Goal: Task Accomplishment & Management: Manage account settings

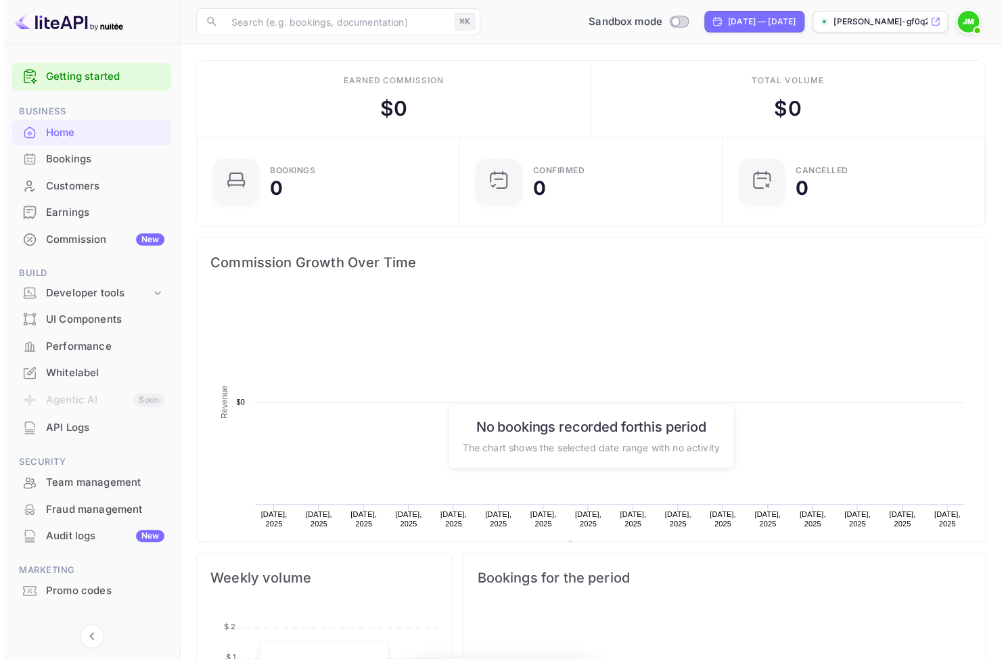
scroll to position [212, 246]
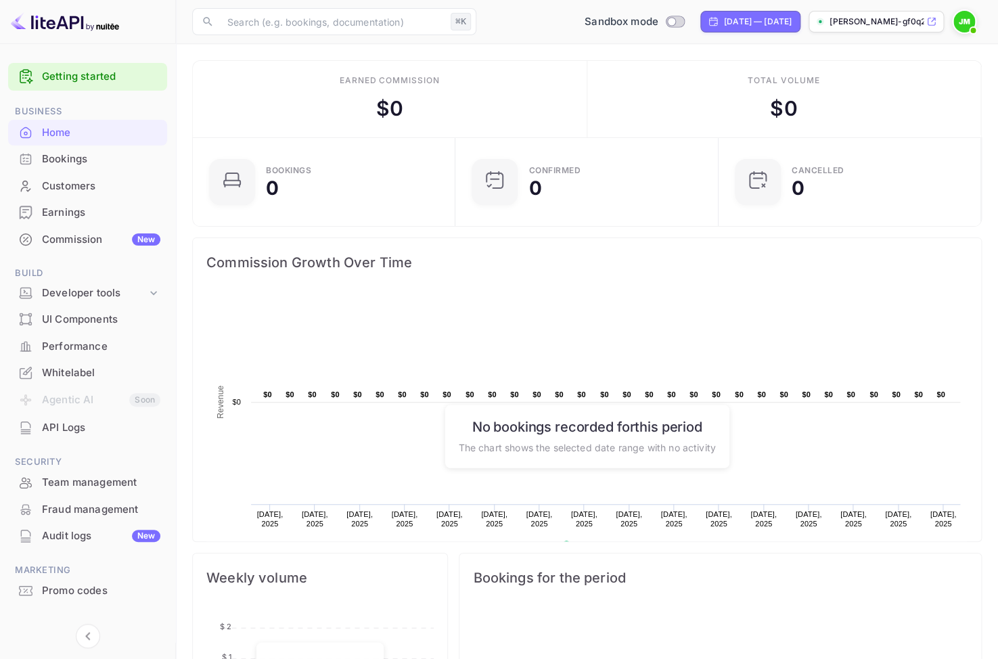
click at [78, 63] on div "Getting started" at bounding box center [87, 77] width 159 height 28
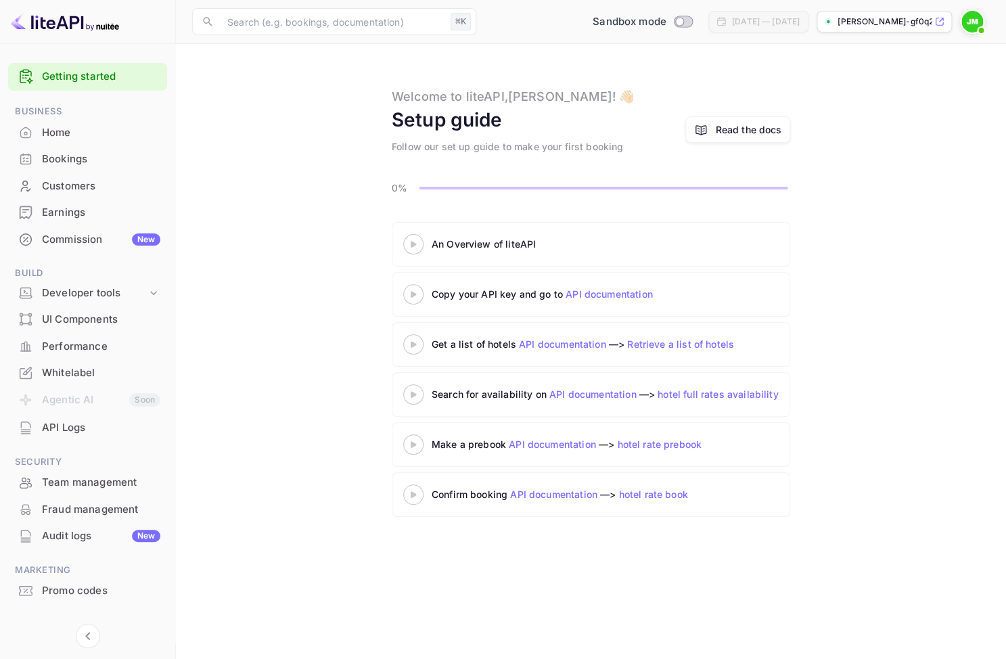
click at [416, 246] on icon at bounding box center [413, 244] width 47 height 7
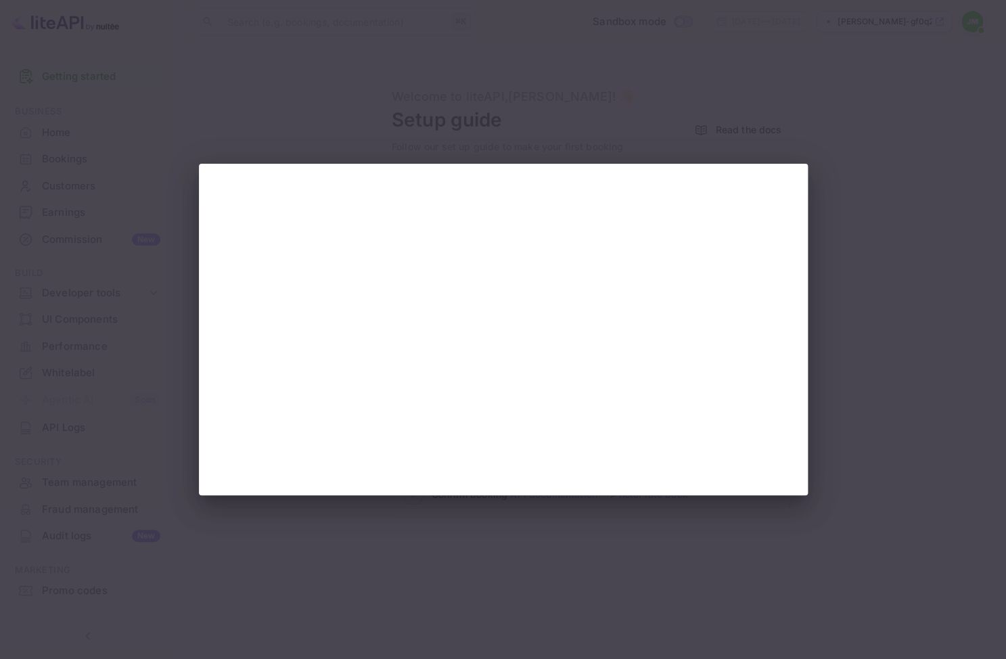
click at [935, 315] on div at bounding box center [503, 329] width 1006 height 659
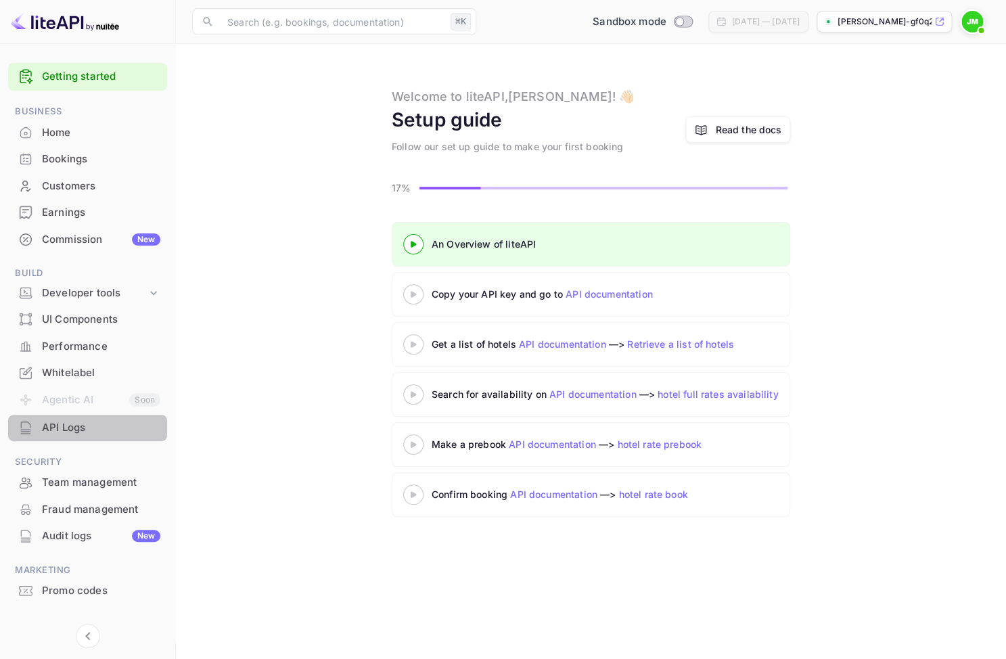
click at [110, 430] on div "API Logs" at bounding box center [101, 428] width 118 height 16
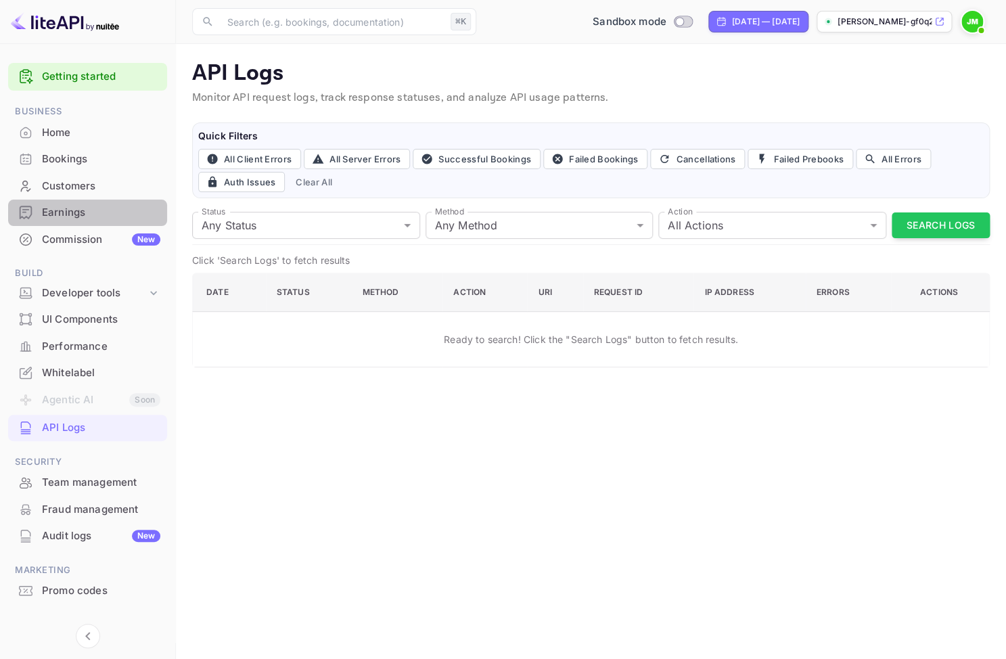
click at [120, 225] on div "Earnings" at bounding box center [87, 213] width 159 height 26
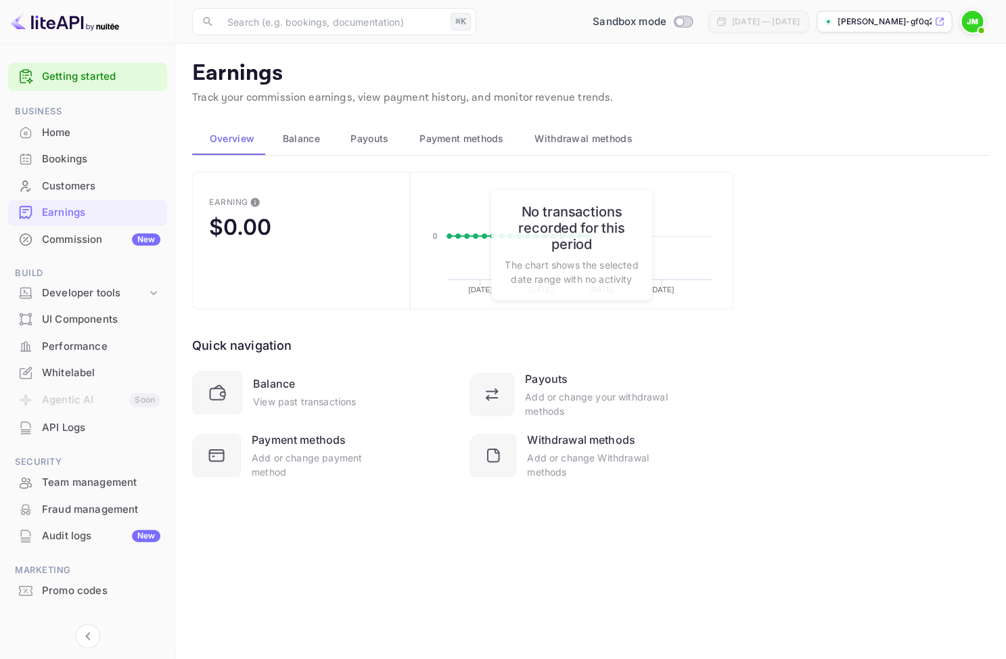
click at [109, 237] on div "Commission New" at bounding box center [101, 240] width 118 height 16
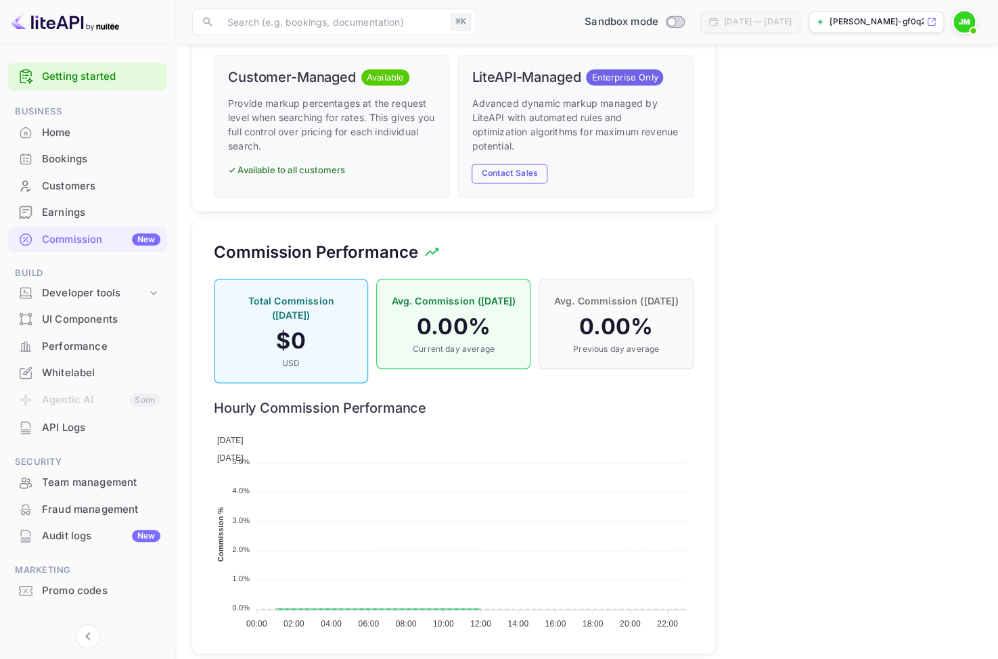
scroll to position [761, 0]
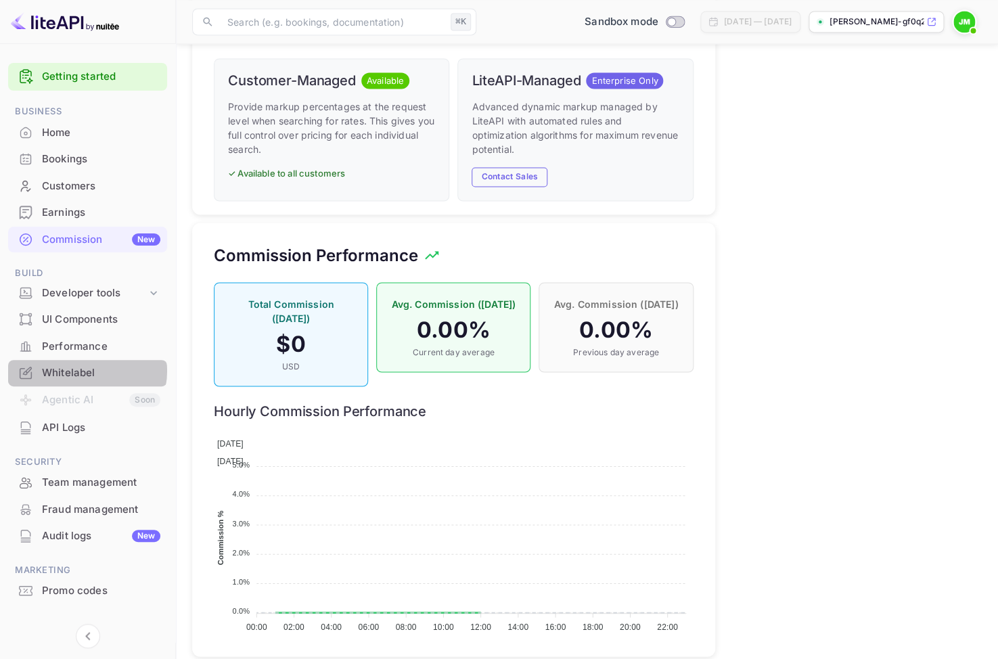
click at [87, 371] on div "Whitelabel" at bounding box center [101, 373] width 118 height 16
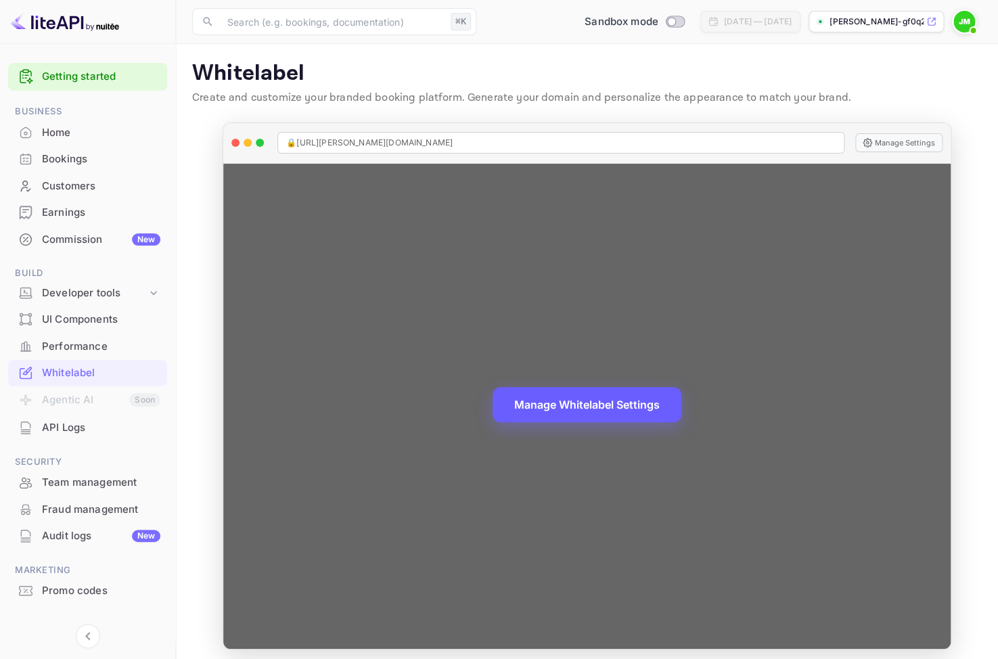
click at [541, 406] on button "Manage Whitelabel Settings" at bounding box center [587, 404] width 189 height 35
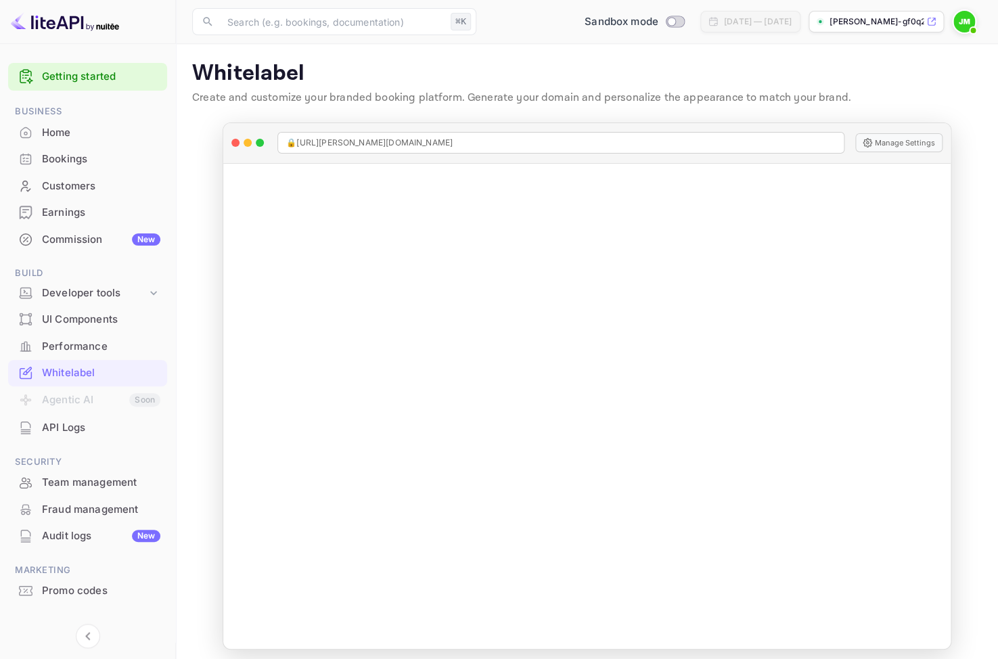
scroll to position [20, 0]
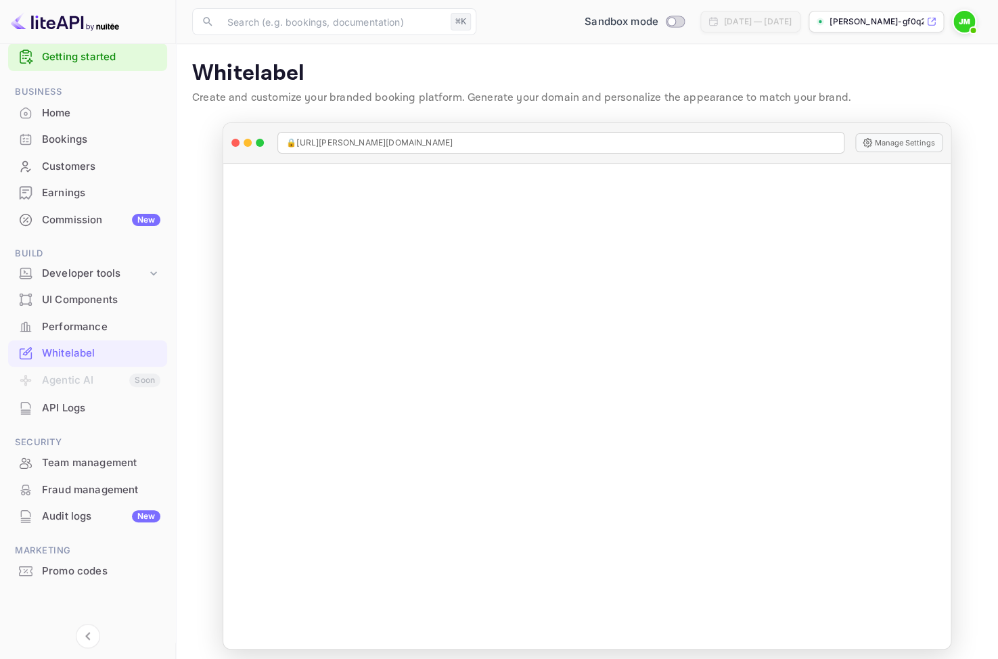
click at [92, 406] on div "API Logs" at bounding box center [101, 409] width 118 height 16
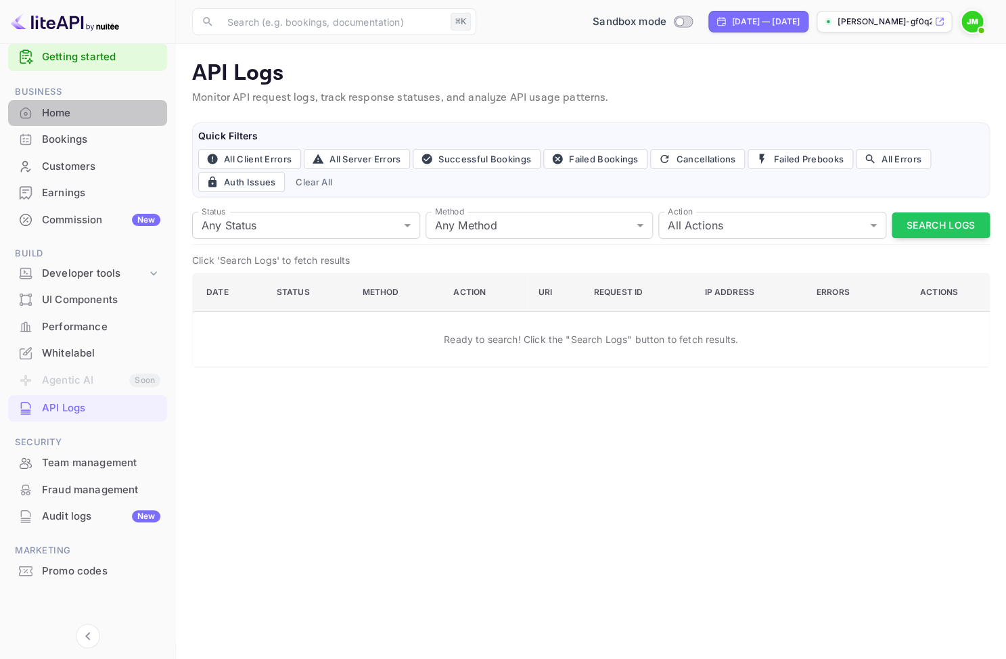
click at [94, 112] on div "Home" at bounding box center [101, 114] width 118 height 16
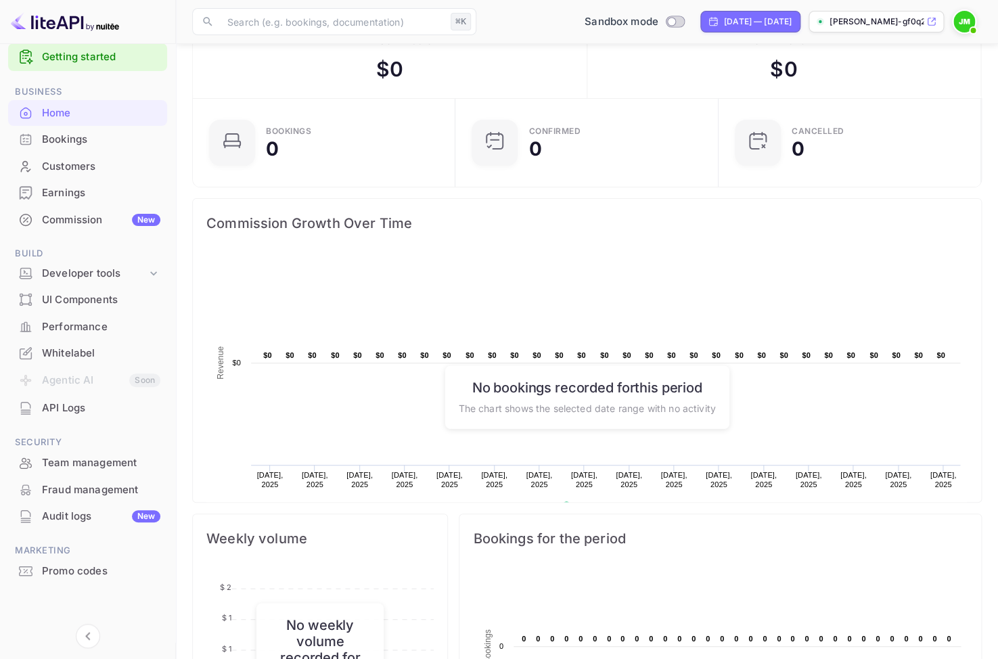
scroll to position [42, 0]
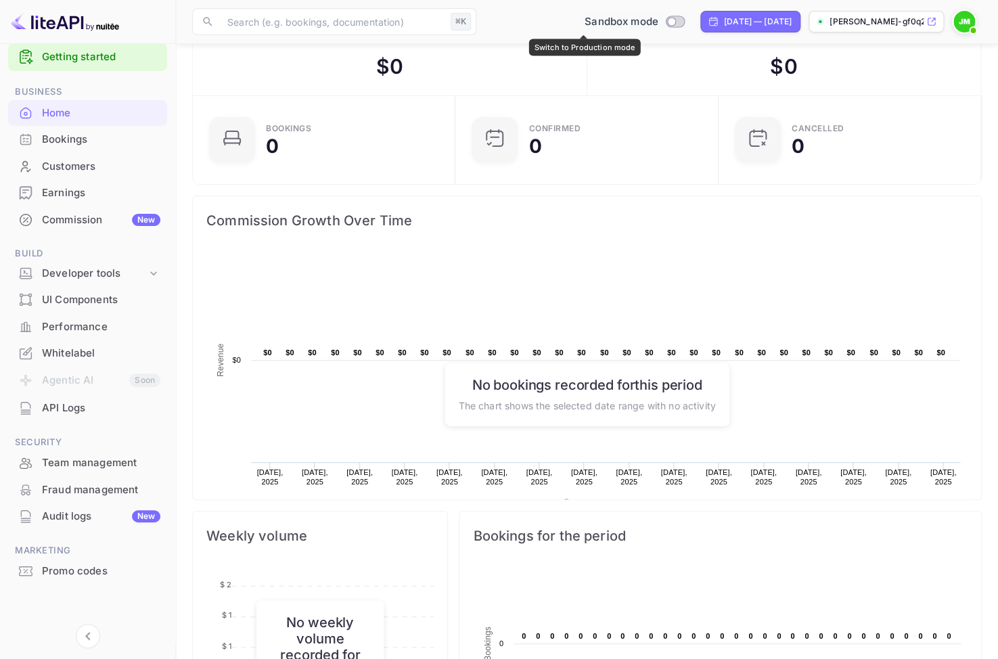
click at [658, 25] on input "Switch to Production mode" at bounding box center [671, 21] width 27 height 9
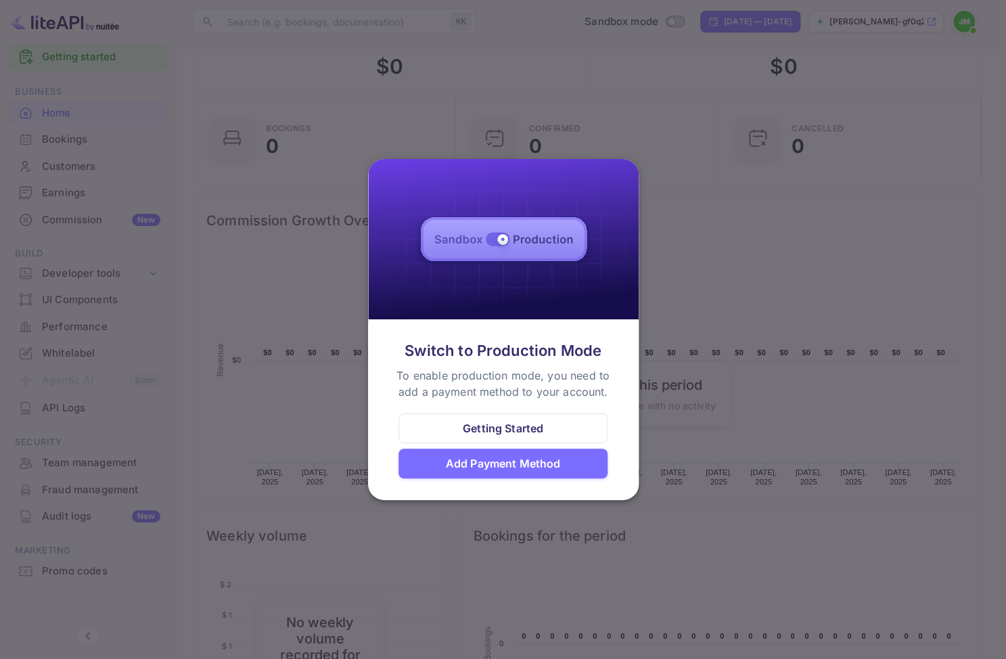
click at [607, 66] on div at bounding box center [503, 329] width 1006 height 659
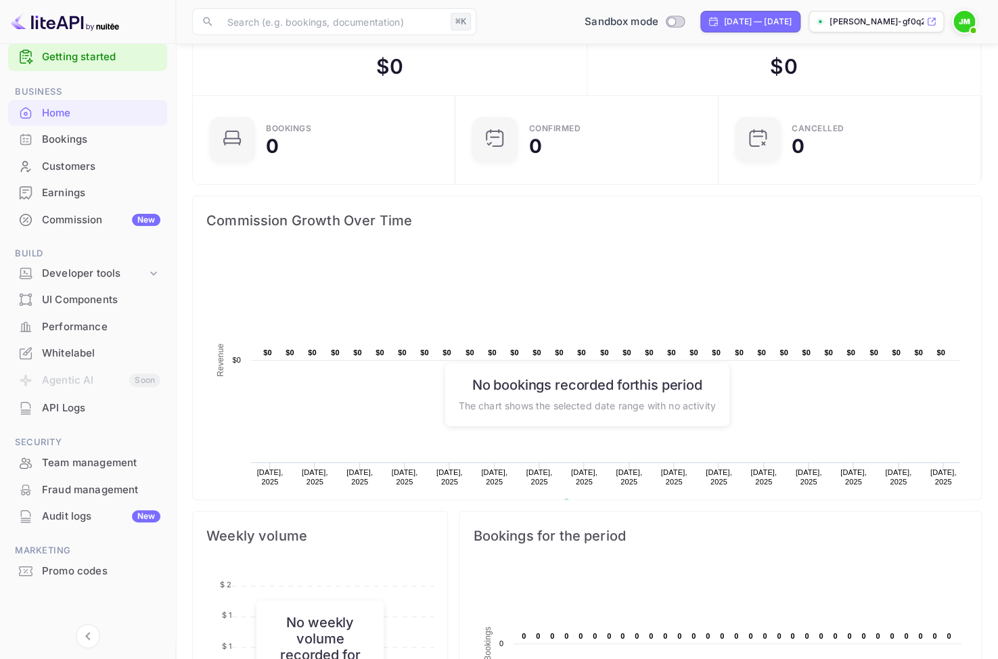
click at [626, 30] on div "Sandbox mode" at bounding box center [635, 22] width 116 height 21
click at [658, 20] on input "Switch to Production mode" at bounding box center [671, 21] width 27 height 9
checkbox input "false"
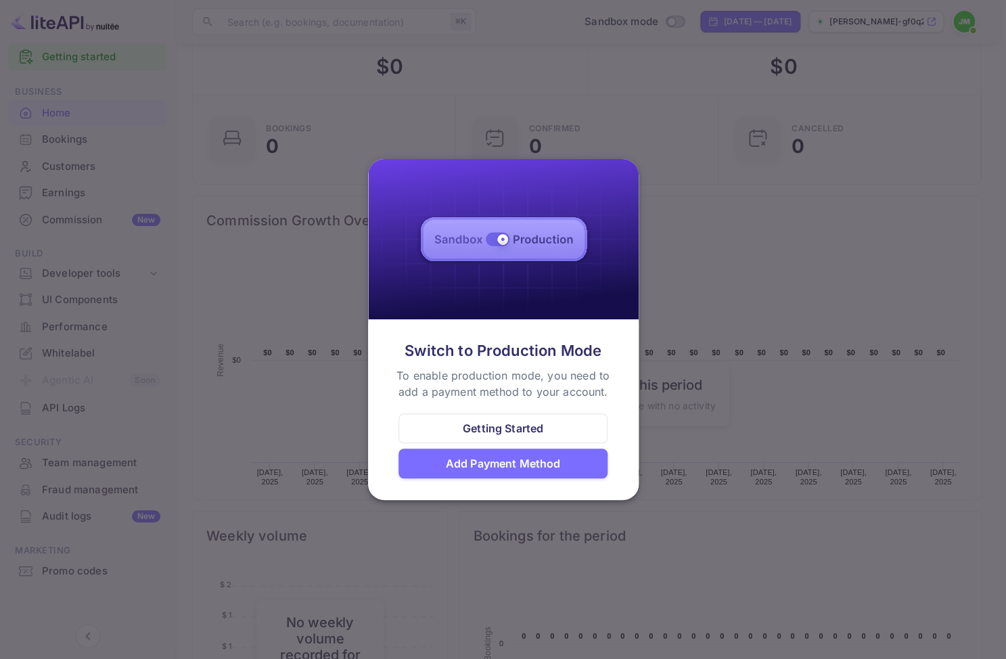
click at [485, 466] on div "Add Payment Method" at bounding box center [503, 463] width 115 height 16
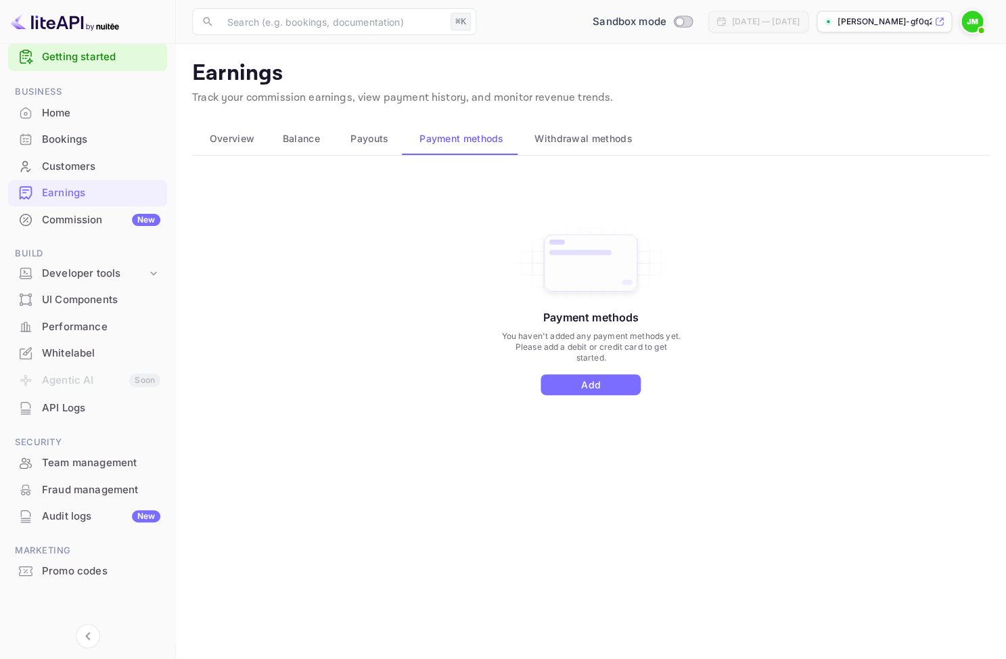
click at [571, 372] on div "Payment methods You haven't added any payment methods yet. Please add a debit o…" at bounding box center [591, 310] width 182 height 171
click at [571, 387] on button "Add" at bounding box center [591, 384] width 100 height 21
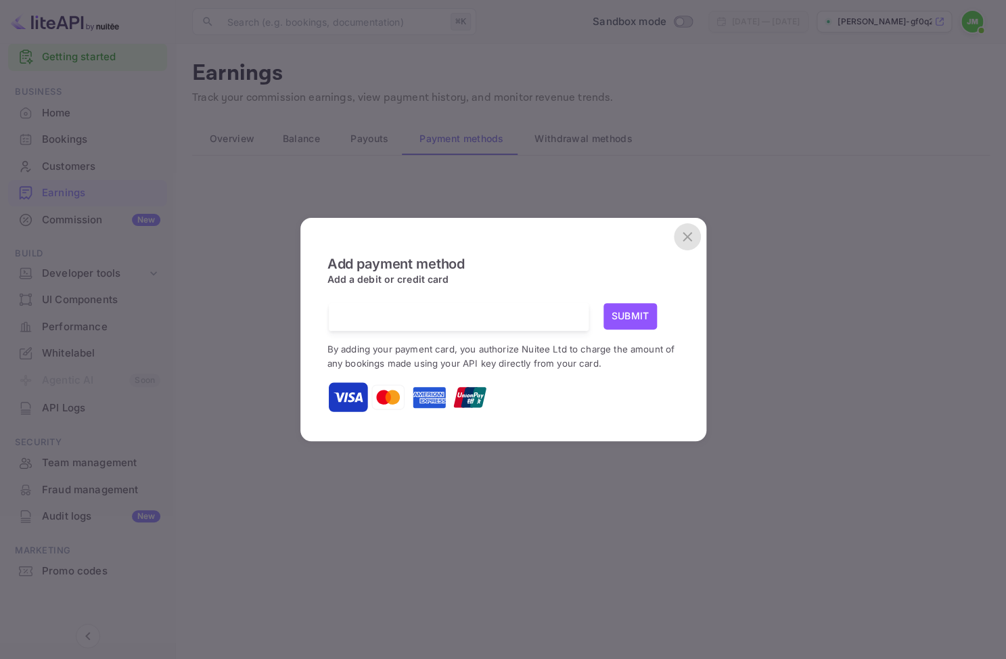
click at [692, 246] on button "close" at bounding box center [687, 236] width 27 height 27
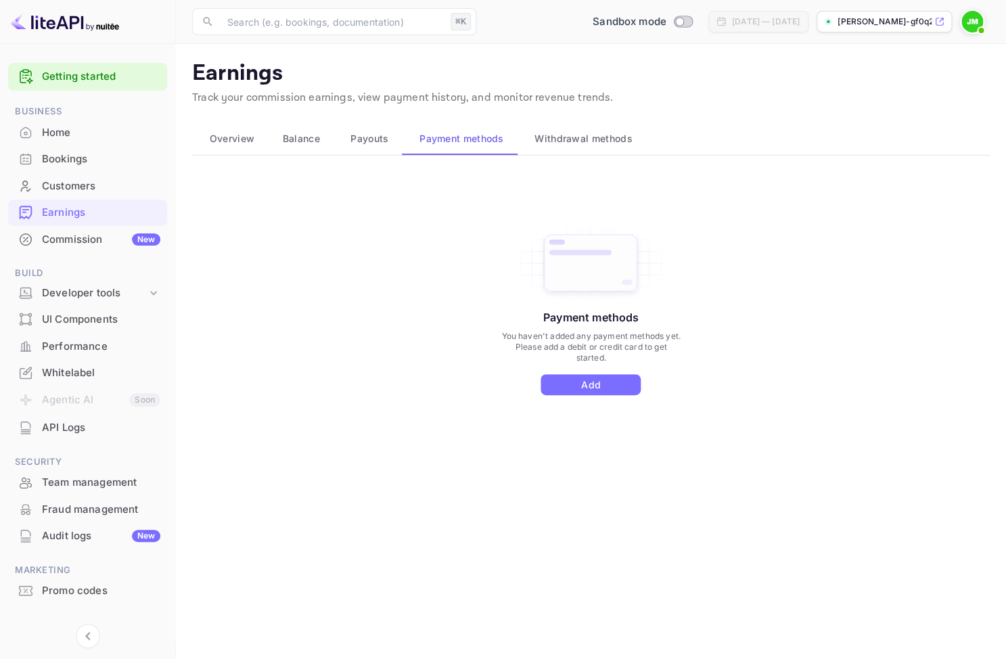
click at [90, 225] on div "Earnings" at bounding box center [87, 213] width 159 height 26
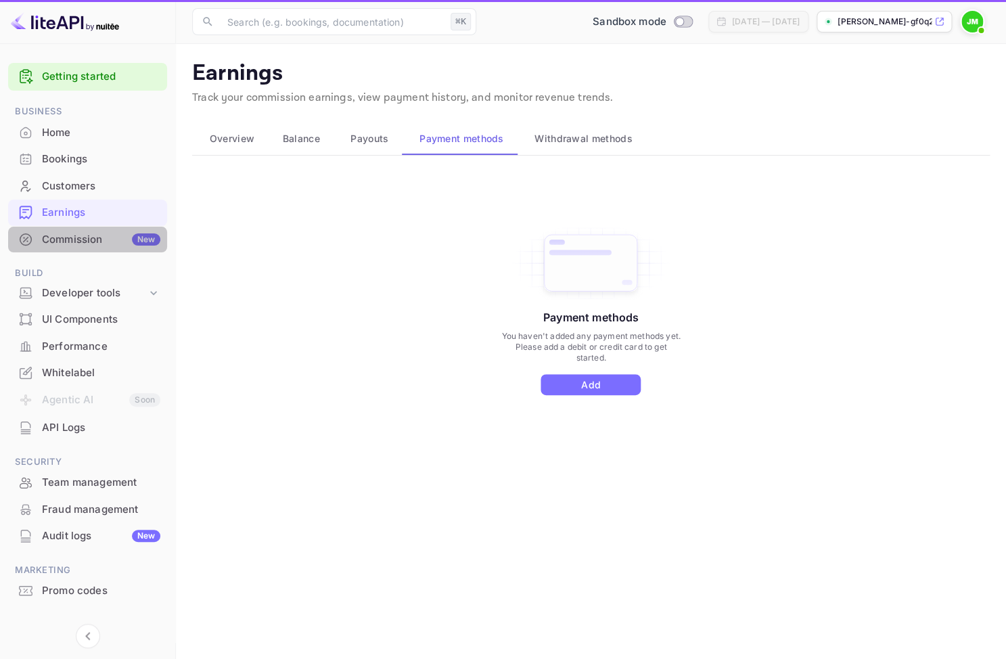
click at [90, 236] on div "Commission New" at bounding box center [101, 240] width 118 height 16
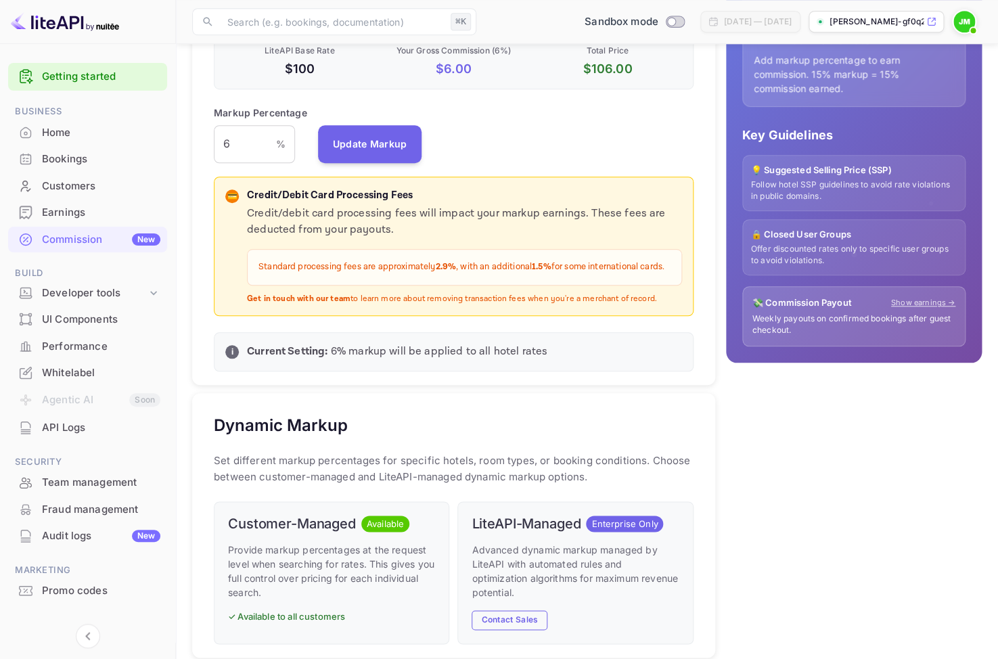
scroll to position [319, 0]
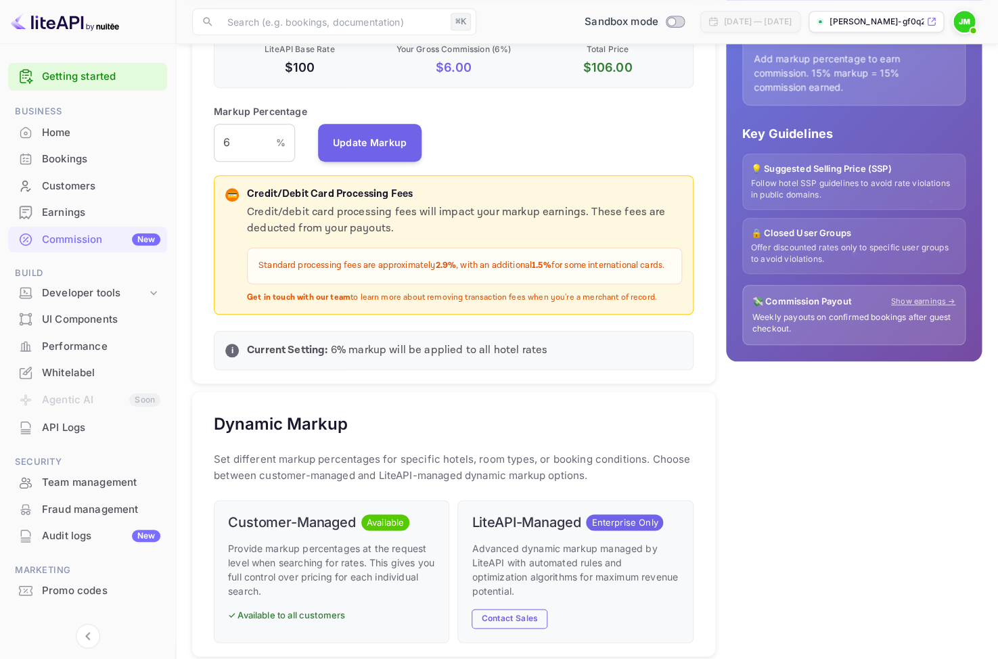
click at [392, 263] on p "Standard processing fees are approximately 2.9% , with an additional 1.5% for s…" at bounding box center [465, 266] width 412 height 14
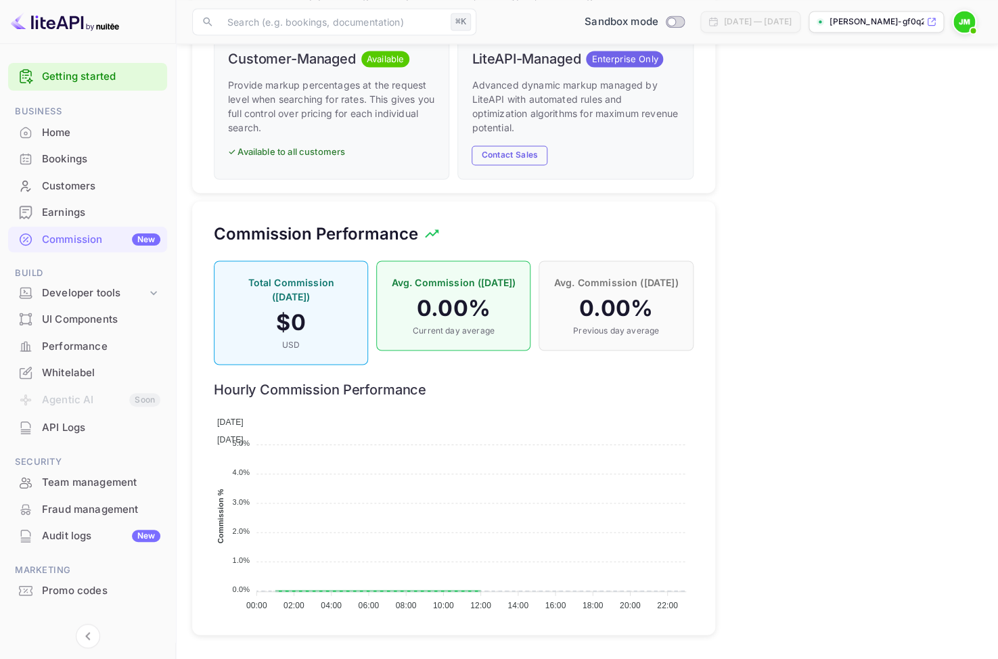
scroll to position [20, 0]
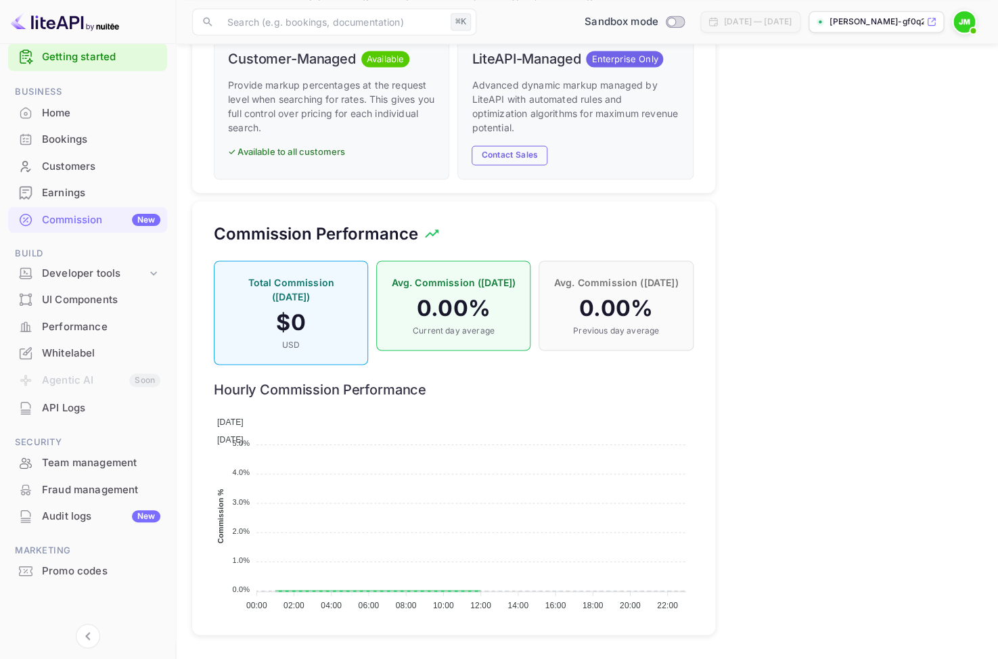
click at [100, 353] on div "Whitelabel" at bounding box center [101, 354] width 118 height 16
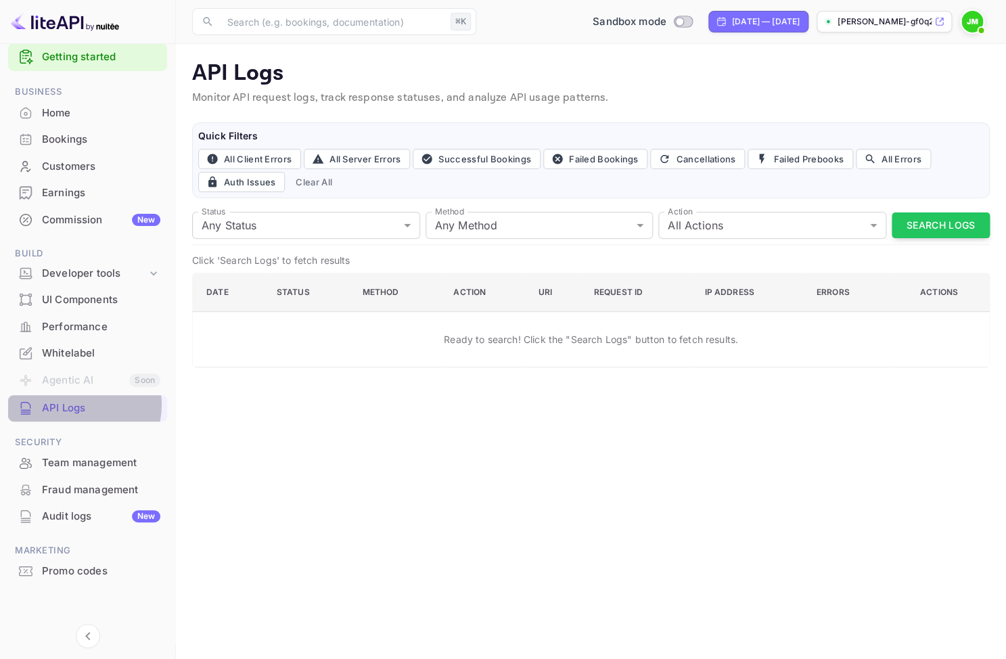
click at [79, 405] on div "API Logs" at bounding box center [101, 409] width 118 height 16
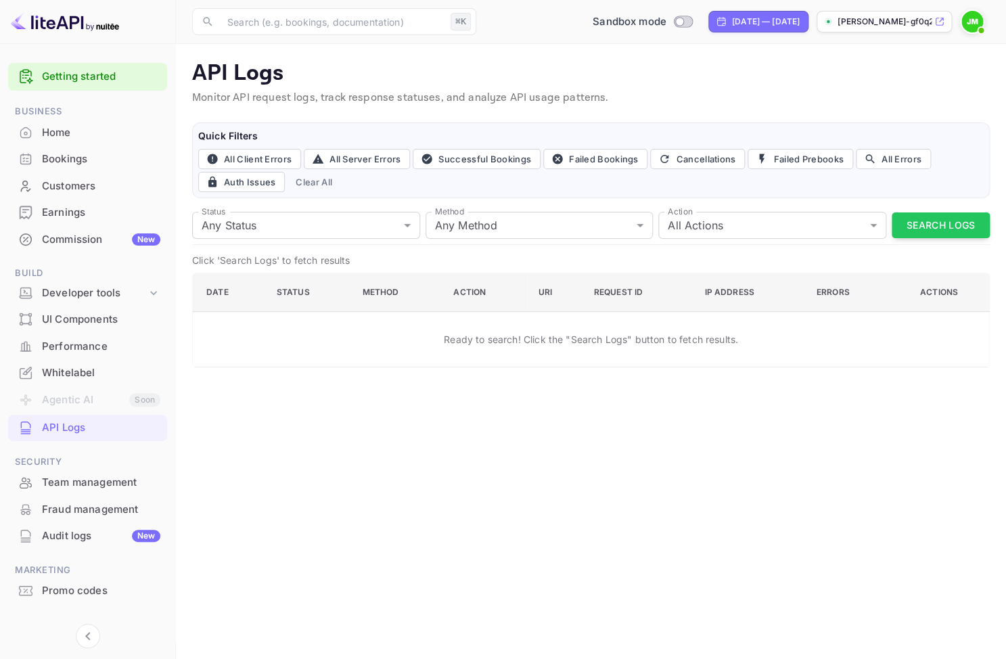
click at [69, 313] on div "UI Components" at bounding box center [101, 320] width 118 height 16
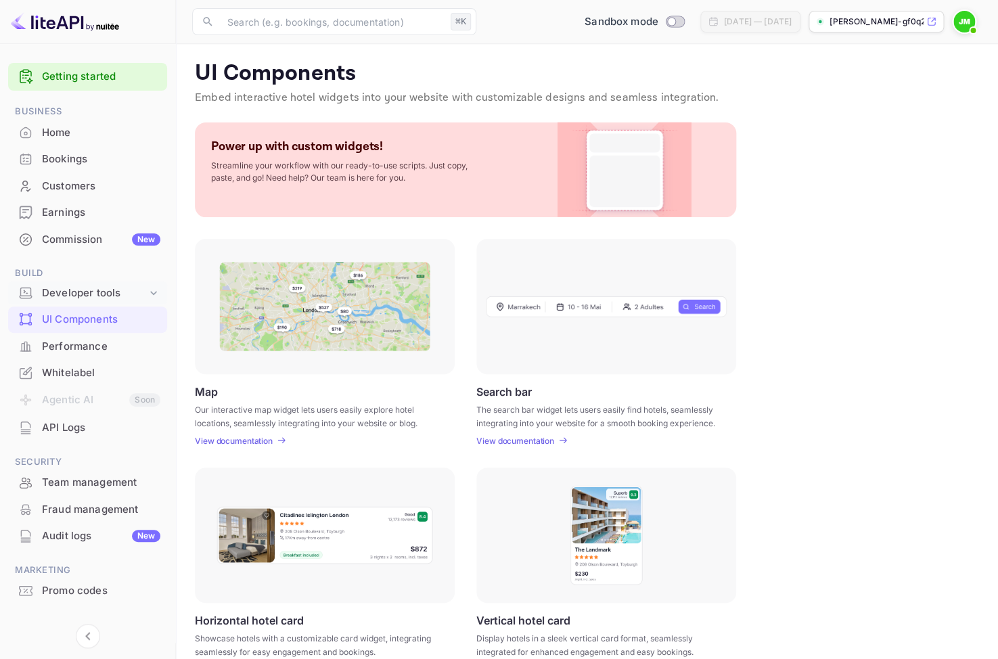
click at [72, 300] on div "Developer tools" at bounding box center [94, 294] width 105 height 16
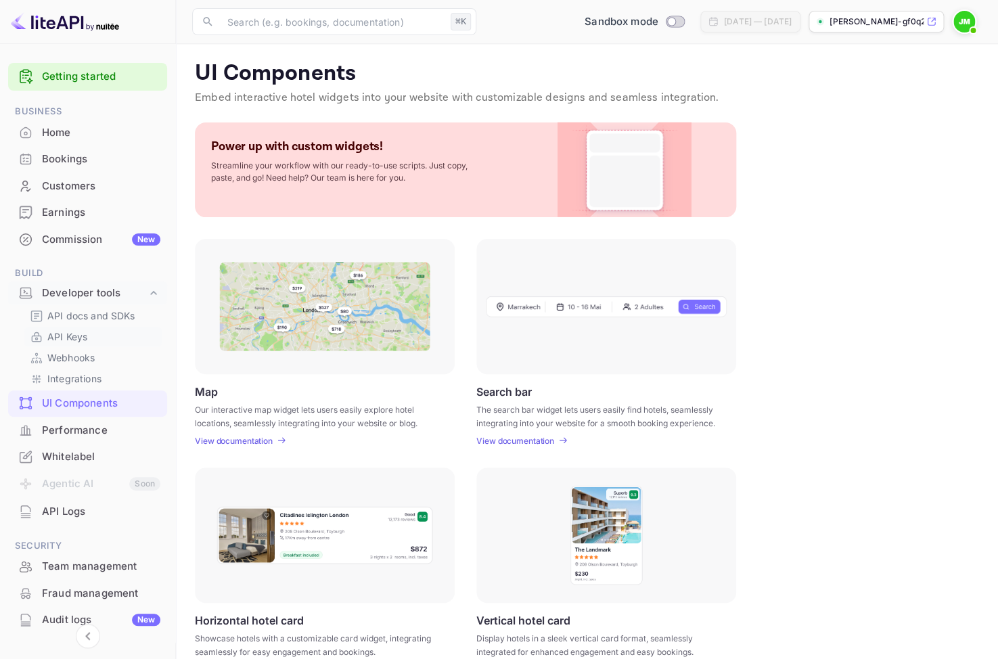
click at [71, 330] on div "API Keys" at bounding box center [92, 337] width 137 height 20
click at [70, 338] on p "API Keys" at bounding box center [67, 337] width 40 height 14
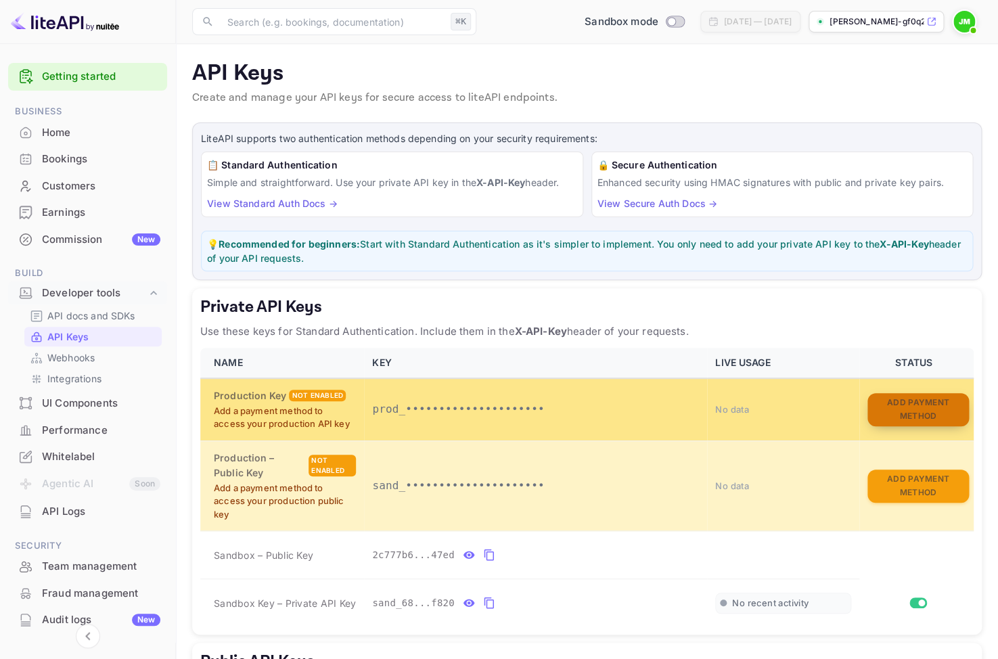
click at [913, 406] on button "Add Payment Method" at bounding box center [919, 409] width 102 height 33
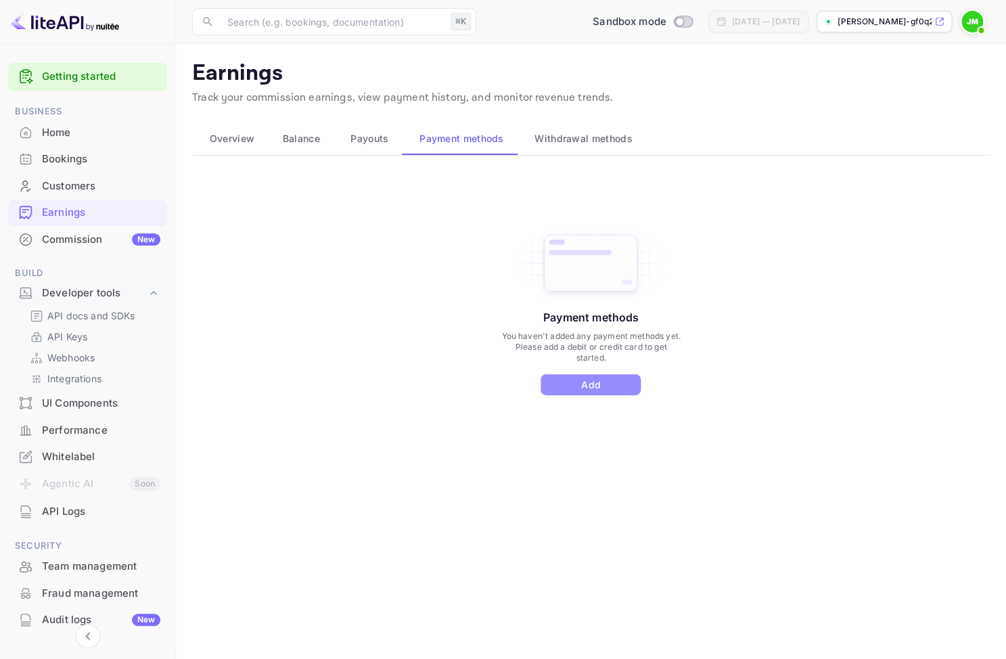
click at [623, 380] on button "Add" at bounding box center [591, 384] width 100 height 21
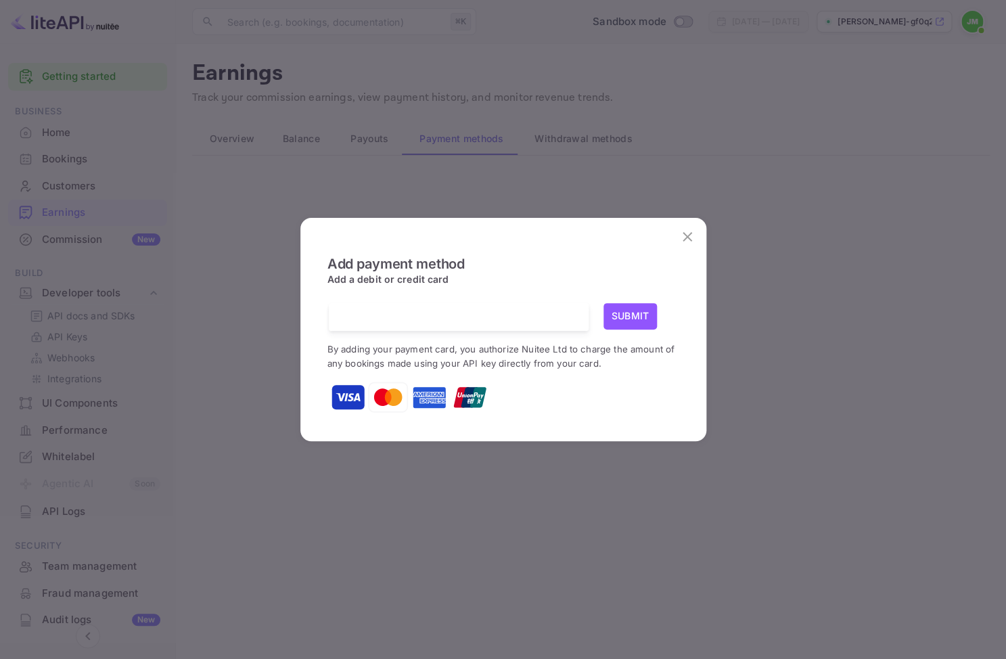
click at [629, 312] on button "Submit" at bounding box center [631, 316] width 54 height 26
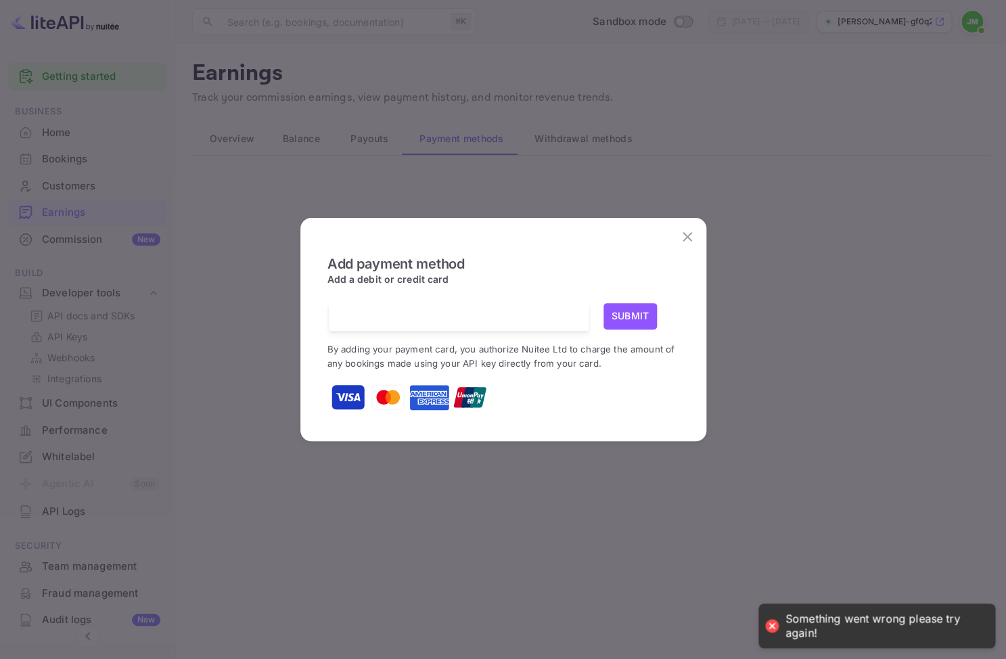
click at [612, 313] on button "Submit" at bounding box center [631, 316] width 54 height 26
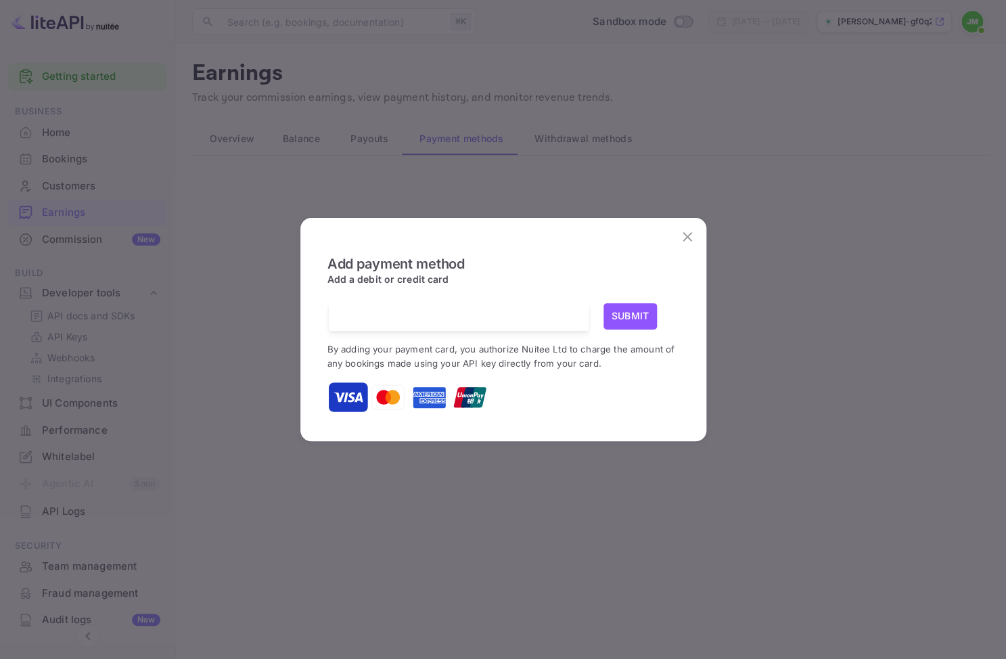
click at [632, 315] on button "Submit" at bounding box center [631, 316] width 54 height 26
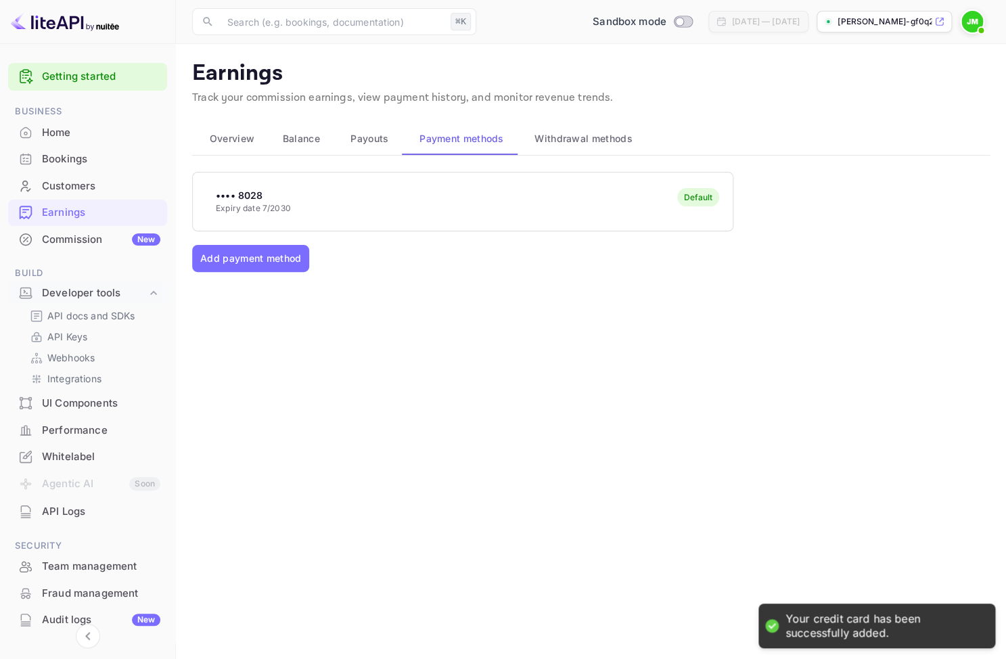
click at [372, 143] on span "Payouts" at bounding box center [370, 139] width 38 height 16
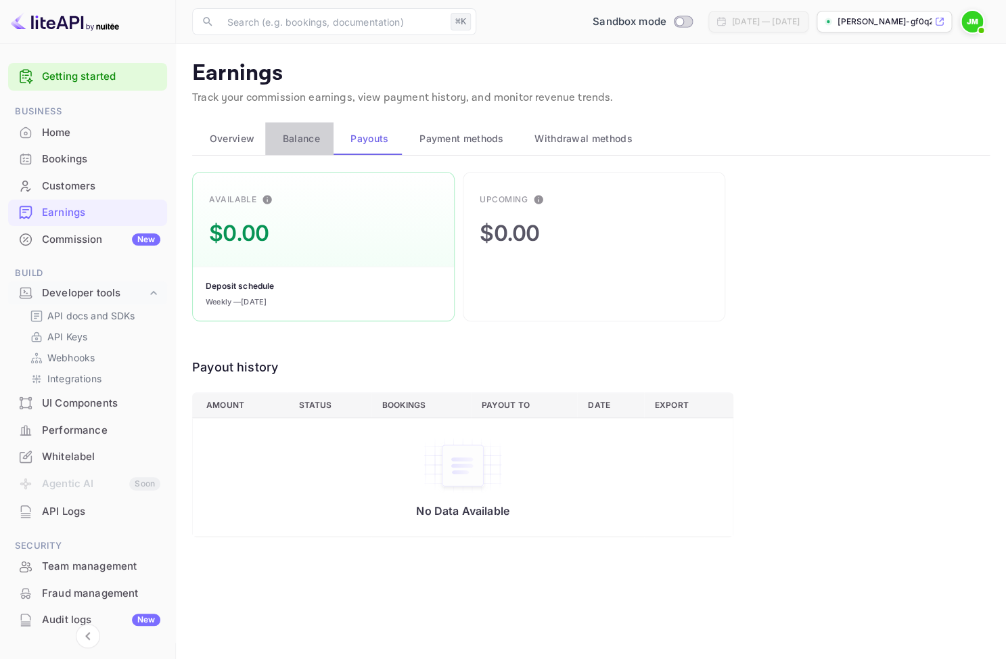
click at [300, 143] on span "Balance" at bounding box center [301, 139] width 37 height 16
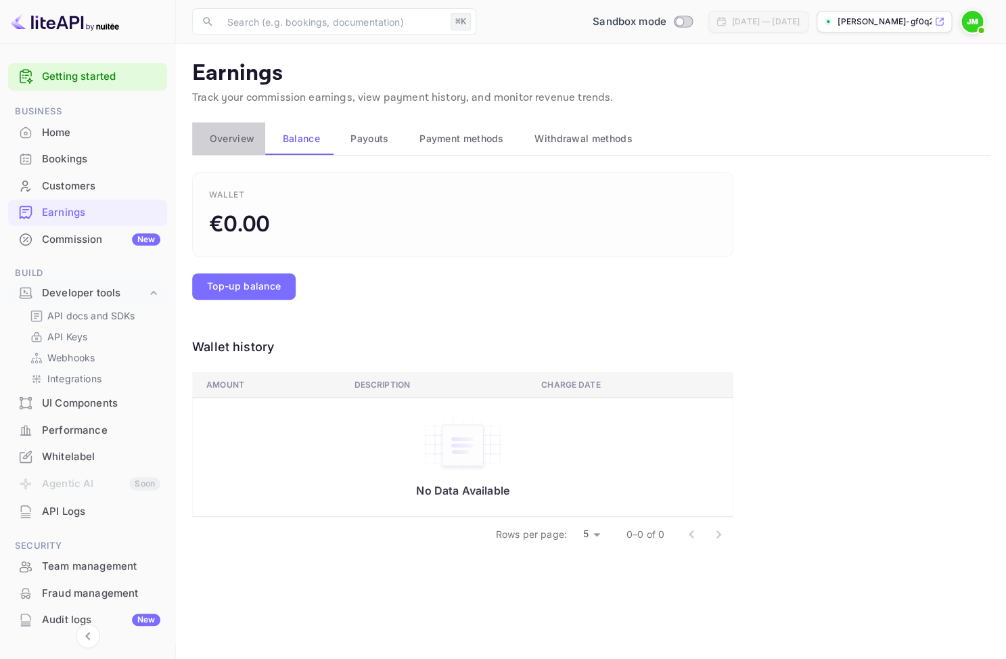
click at [245, 139] on span "Overview" at bounding box center [232, 139] width 45 height 16
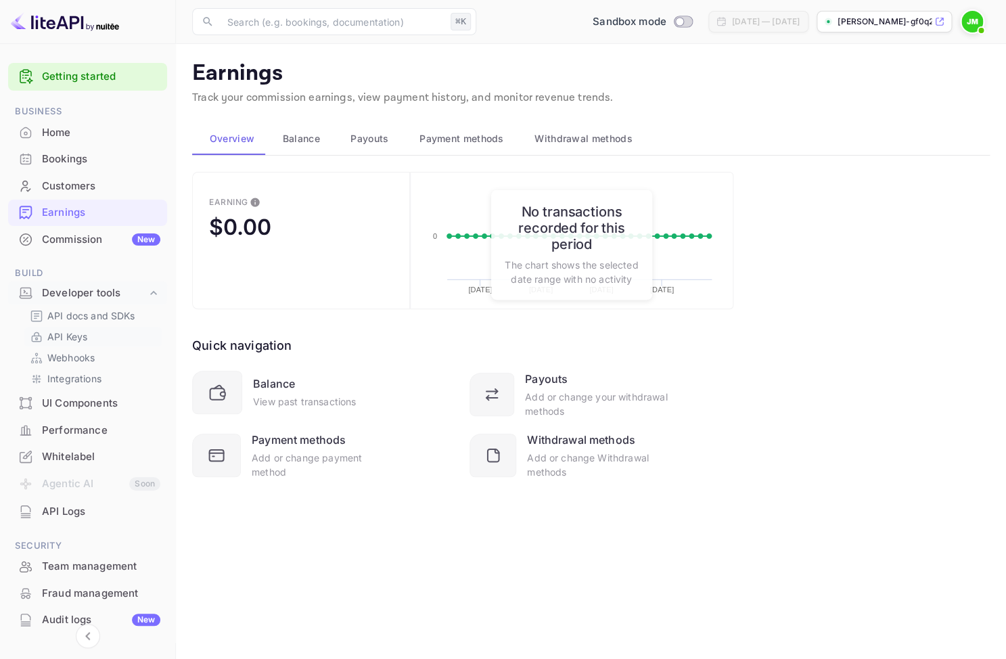
click at [93, 332] on link "API Keys" at bounding box center [93, 337] width 127 height 14
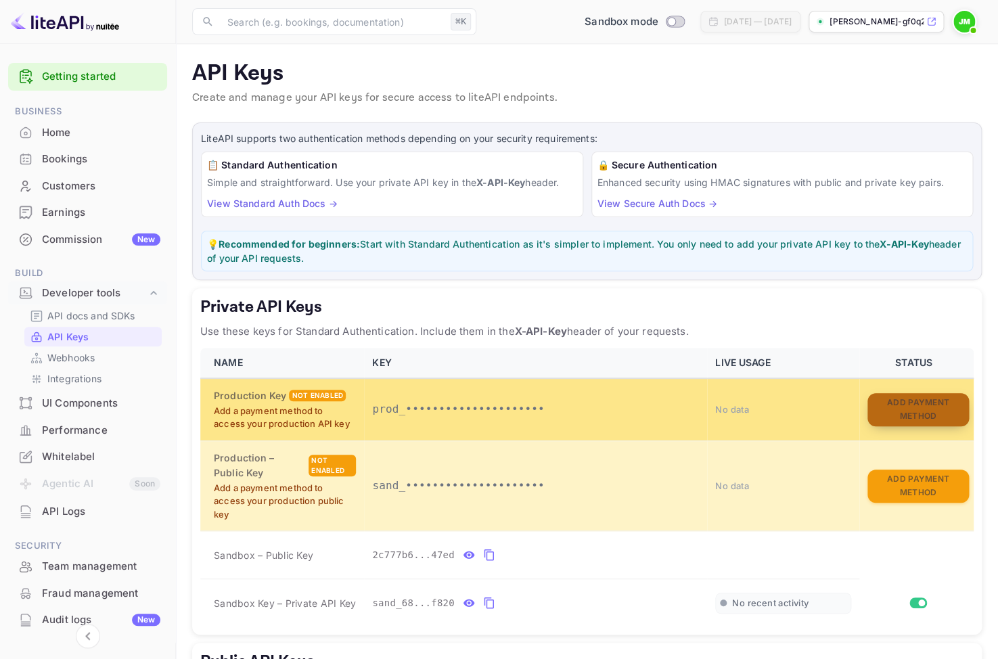
click at [929, 414] on button "Add Payment Method" at bounding box center [919, 409] width 102 height 33
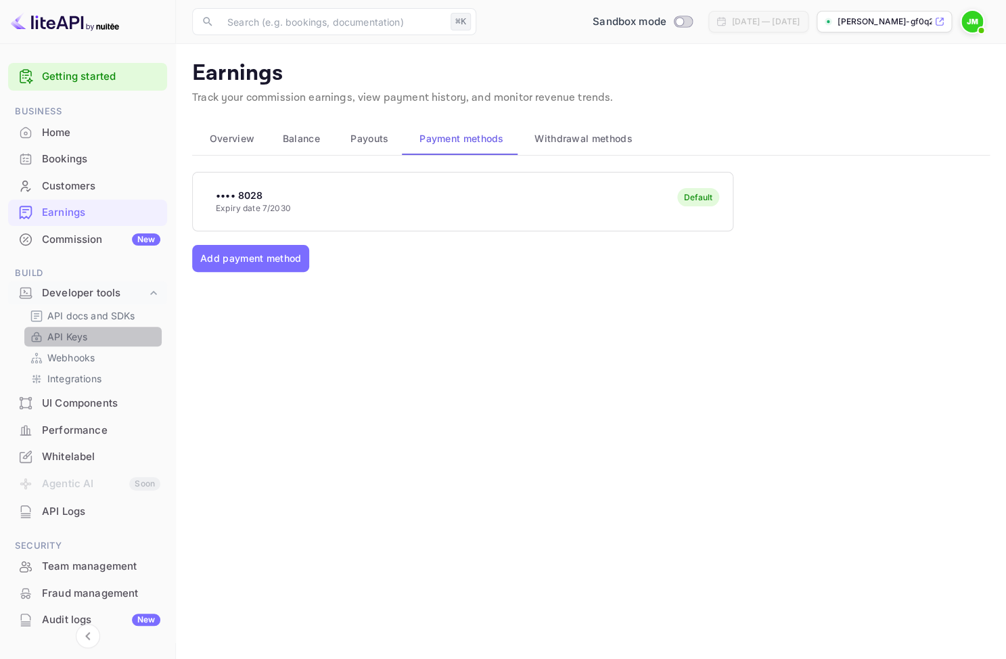
click at [94, 330] on div "API Keys" at bounding box center [92, 337] width 137 height 20
click at [96, 337] on link "API Keys" at bounding box center [93, 337] width 127 height 14
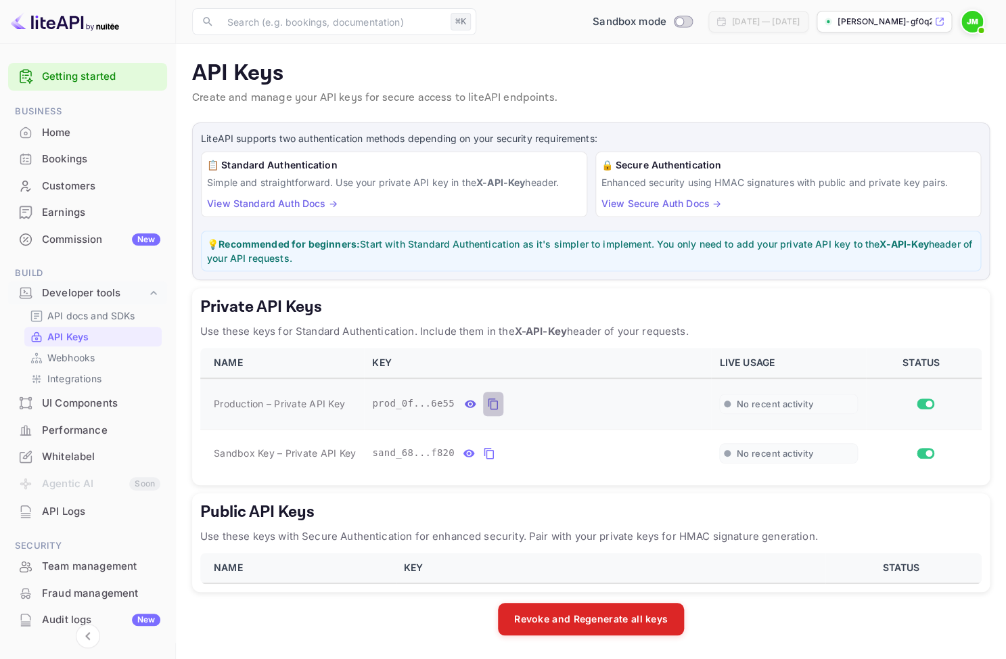
click at [502, 406] on button "private api keys table" at bounding box center [493, 404] width 20 height 24
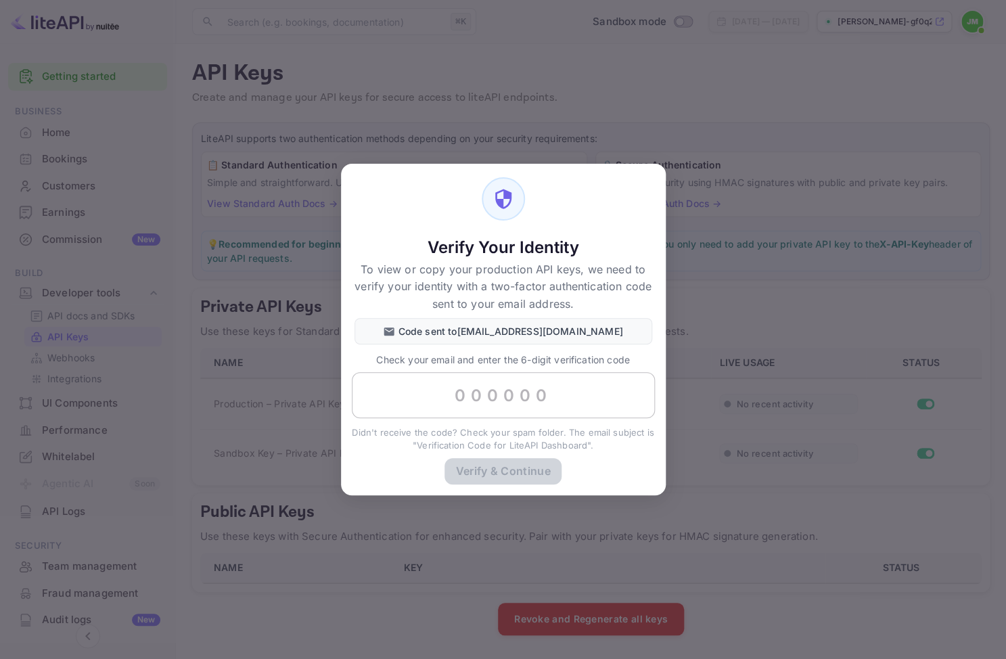
click at [506, 405] on input "text" at bounding box center [503, 395] width 303 height 46
paste input "649037"
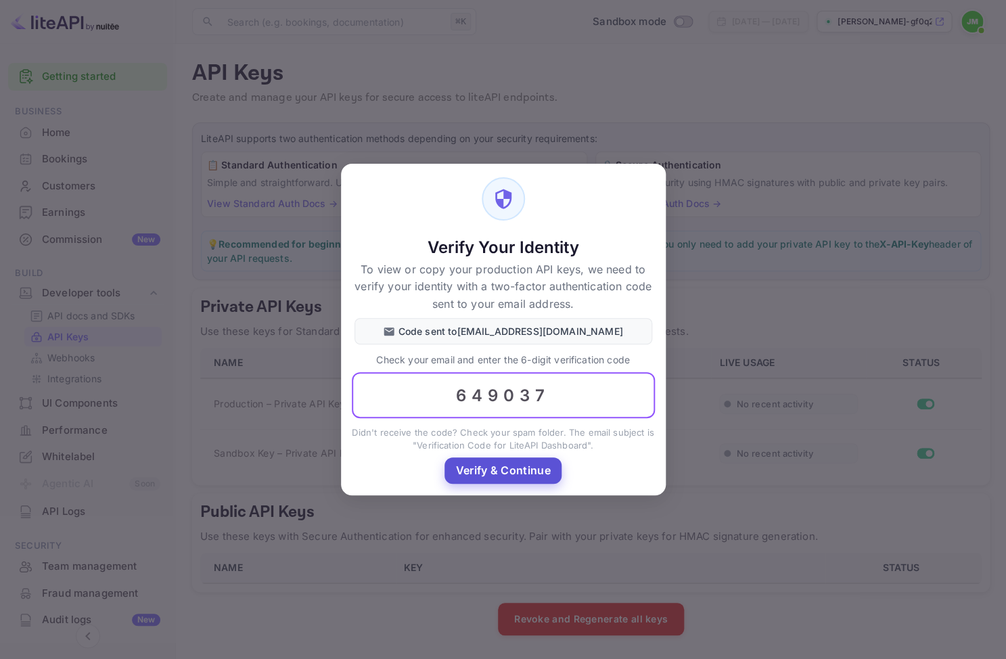
type input "649037"
click at [516, 482] on button "Verify & Continue" at bounding box center [503, 471] width 116 height 26
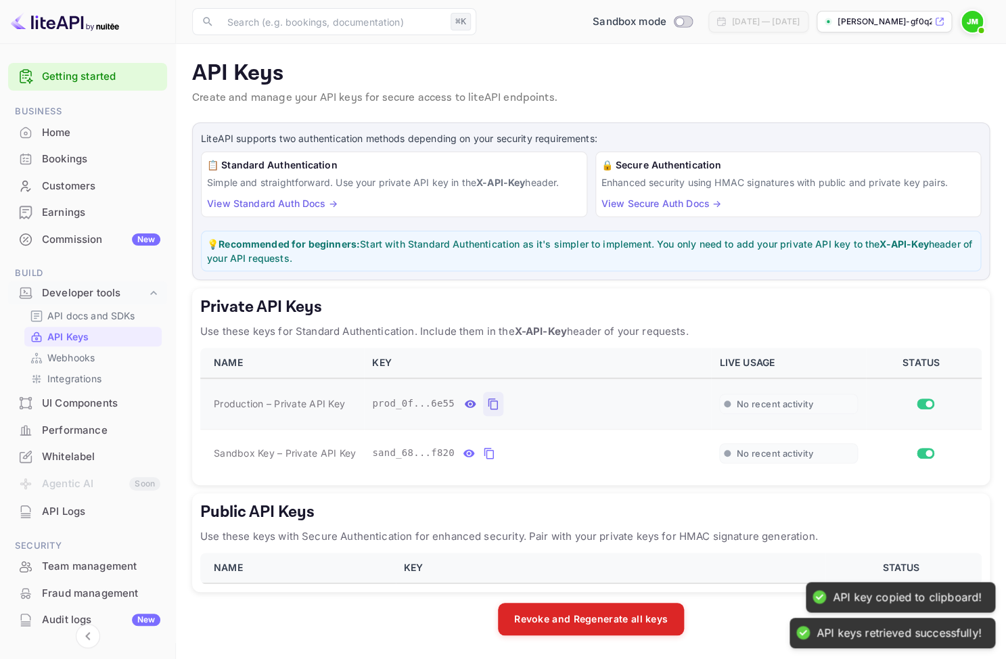
click at [497, 403] on icon "private api keys table" at bounding box center [492, 405] width 9 height 12
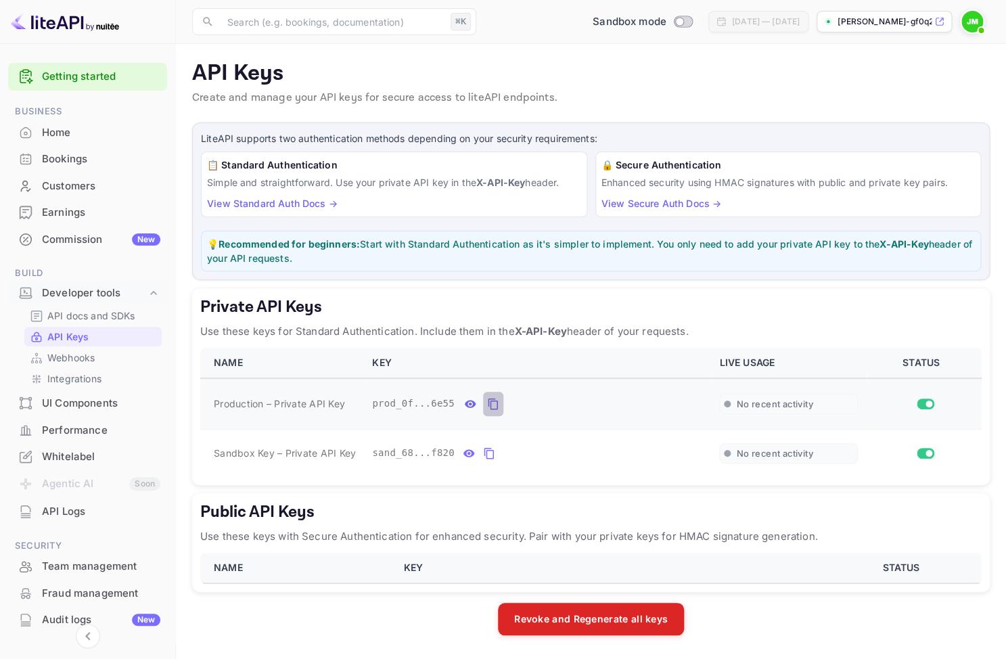
click at [493, 404] on icon "private api keys table" at bounding box center [493, 404] width 12 height 16
click at [666, 20] on input "Switch to Production mode" at bounding box center [679, 21] width 27 height 9
checkbox input "true"
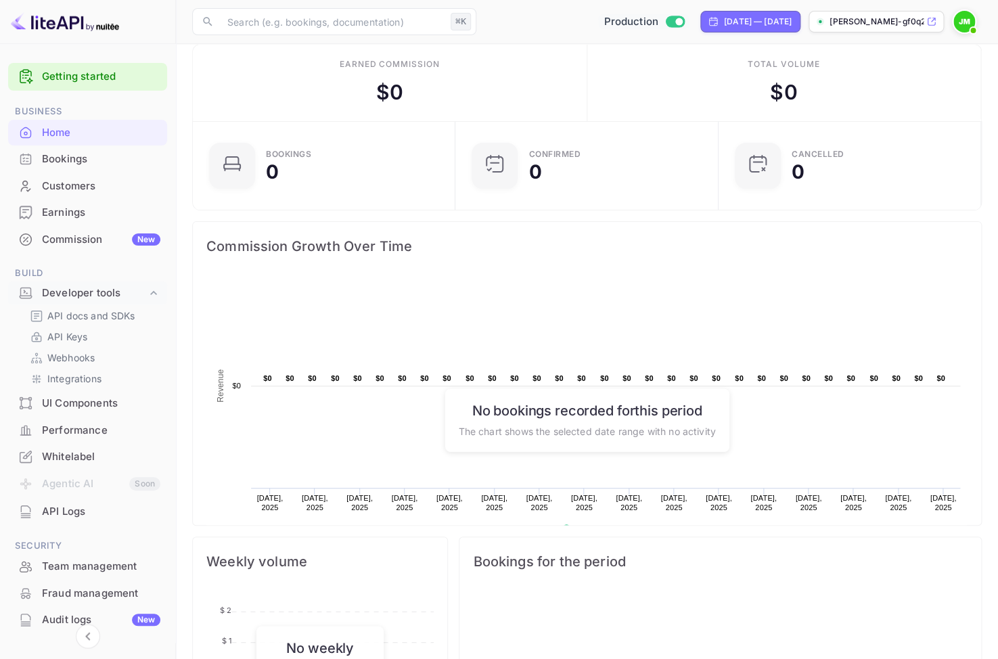
scroll to position [37, 0]
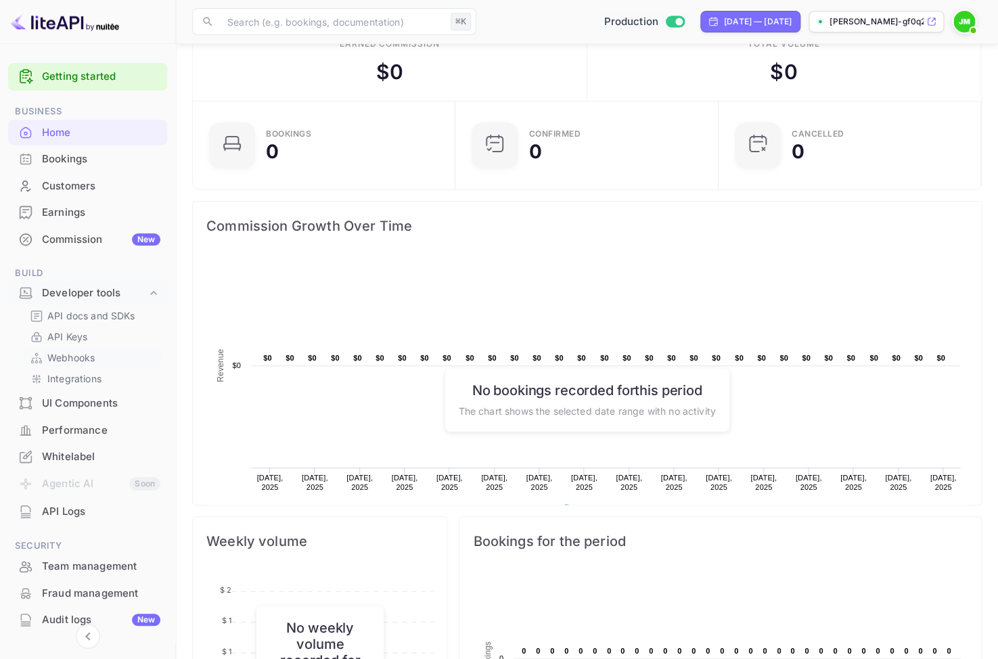
click at [89, 362] on p "Webhooks" at bounding box center [70, 358] width 47 height 14
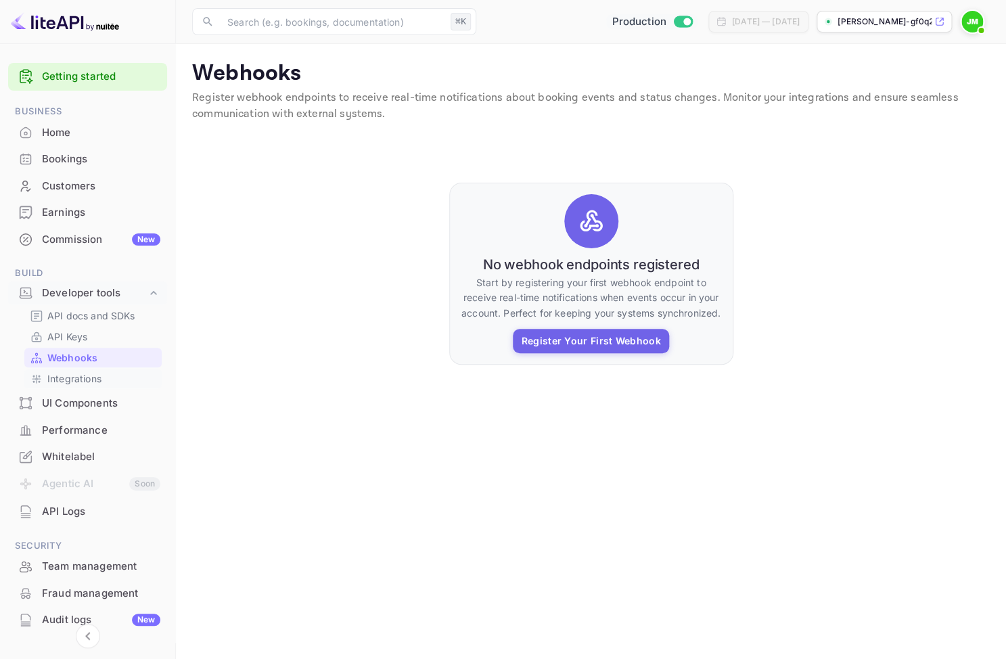
click at [68, 377] on p "Integrations" at bounding box center [74, 379] width 54 height 14
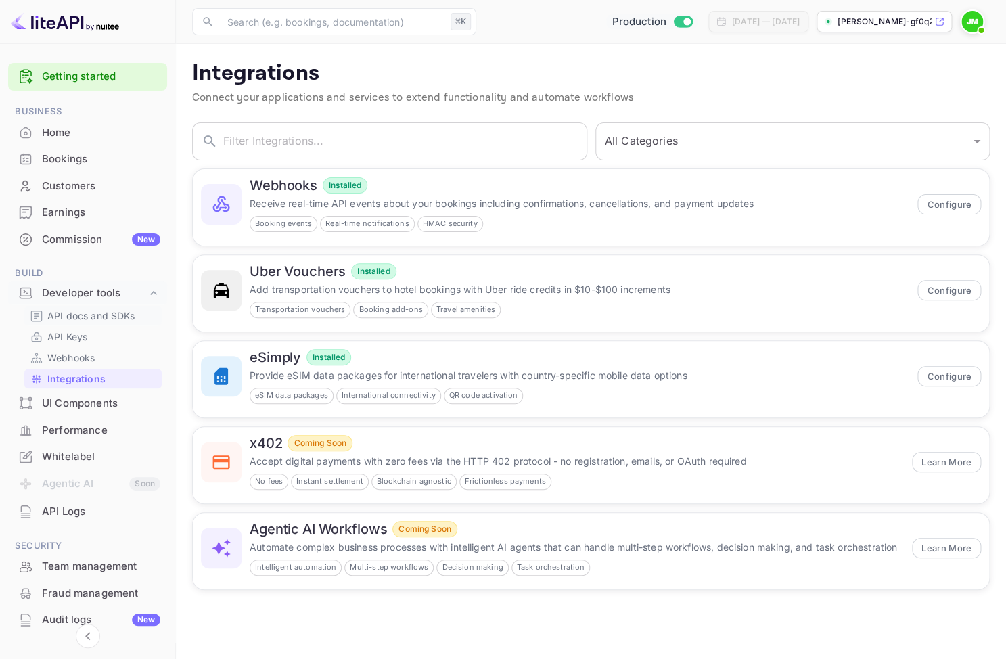
click at [116, 315] on p "API docs and SDKs" at bounding box center [91, 316] width 88 height 14
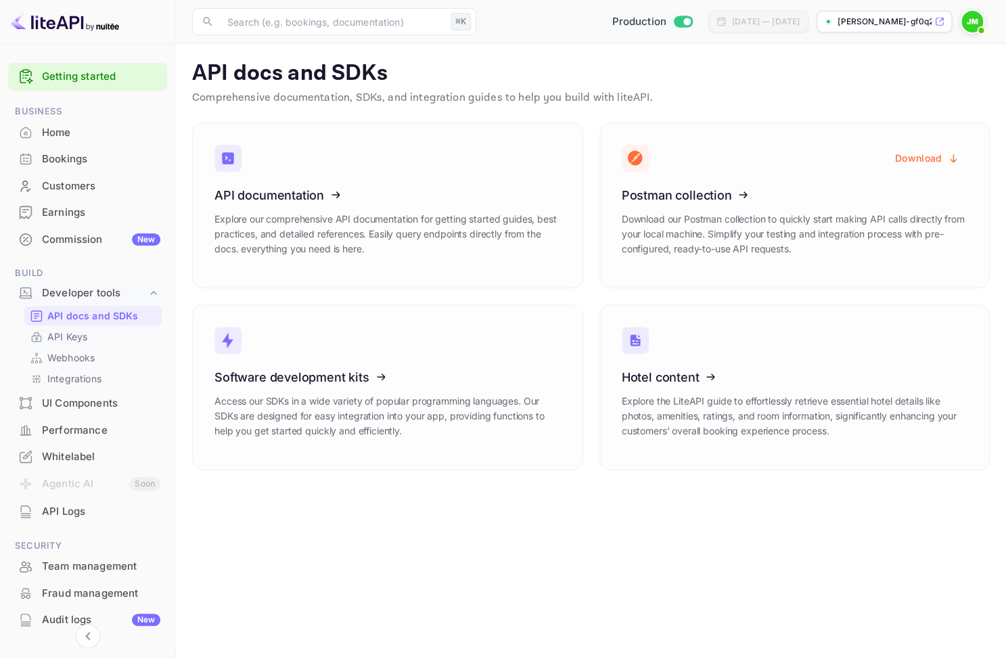
click at [96, 335] on link "API Keys" at bounding box center [93, 337] width 127 height 14
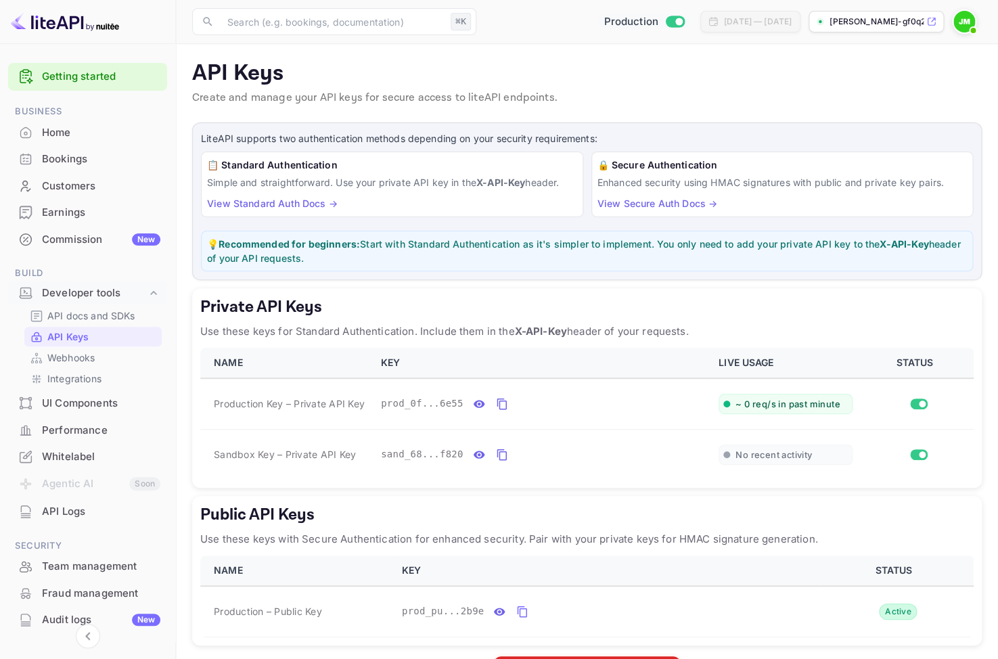
scroll to position [51, 0]
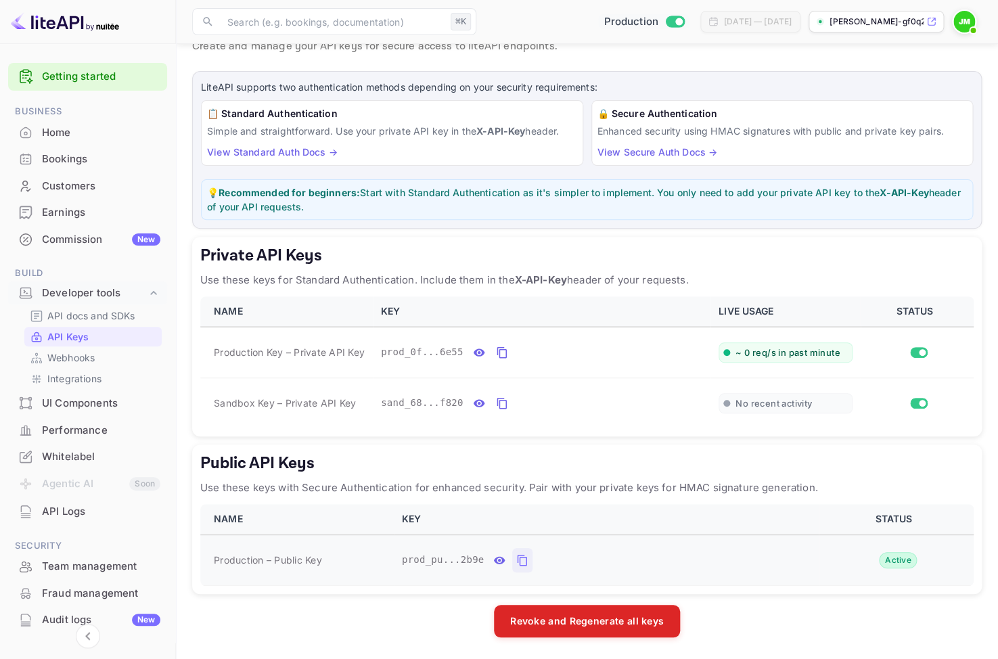
click at [524, 561] on icon "public api keys table" at bounding box center [522, 560] width 12 height 16
click at [104, 356] on link "Webhooks" at bounding box center [93, 358] width 127 height 14
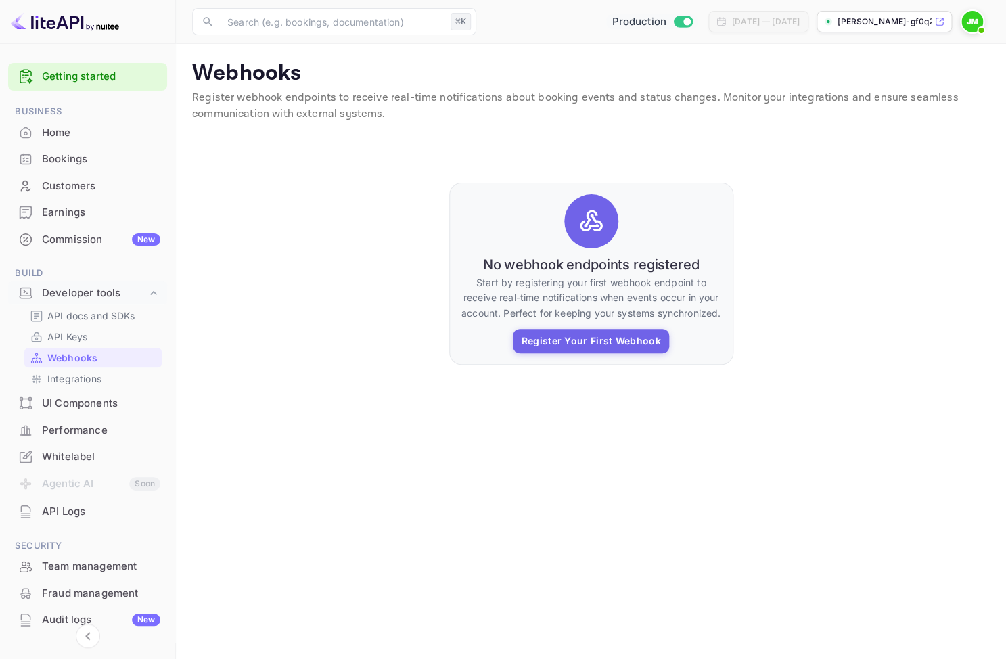
click at [591, 329] on div "No webhook endpoints registered Start by registering your first webhook endpoin…" at bounding box center [591, 274] width 284 height 182
click at [591, 336] on button "Register Your First Webhook" at bounding box center [591, 340] width 156 height 24
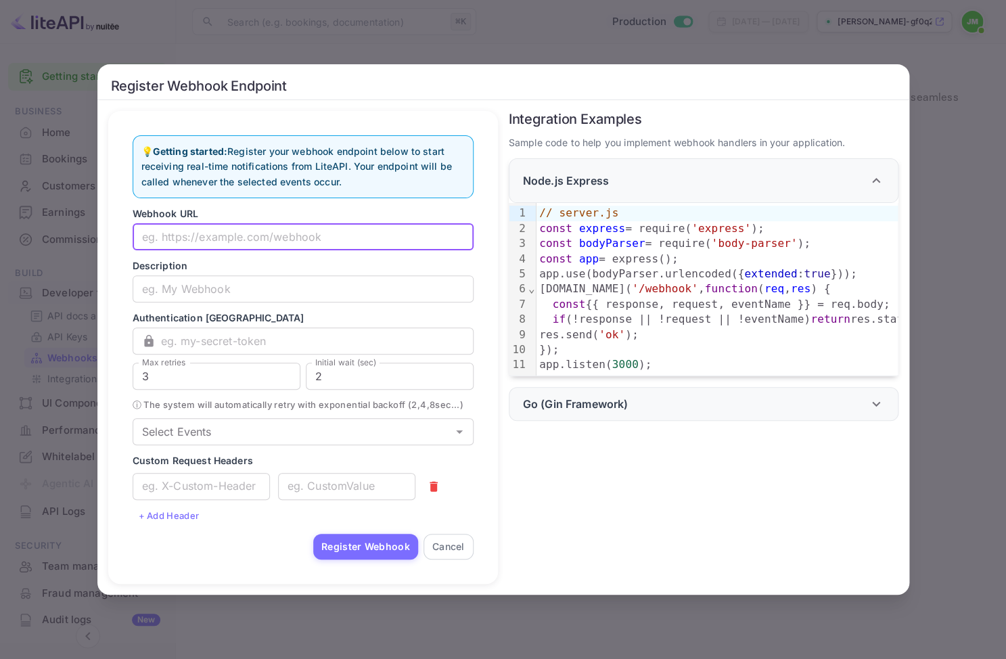
click at [348, 232] on input "text" at bounding box center [303, 236] width 341 height 27
type input "financefree.app"
click at [338, 282] on input "text" at bounding box center [303, 288] width 341 height 27
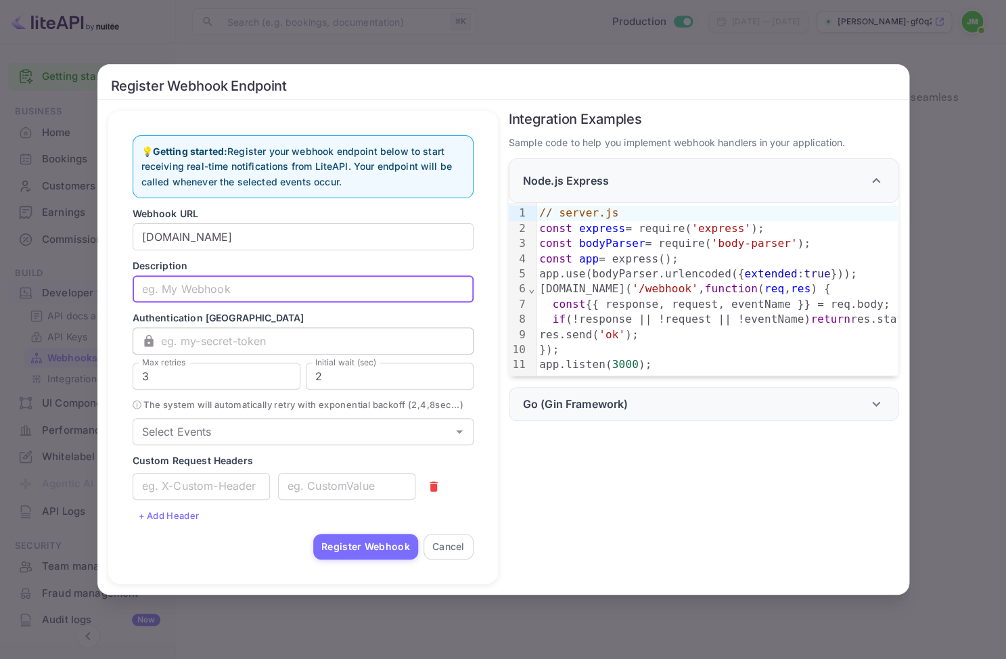
click at [289, 341] on input "text" at bounding box center [317, 341] width 313 height 27
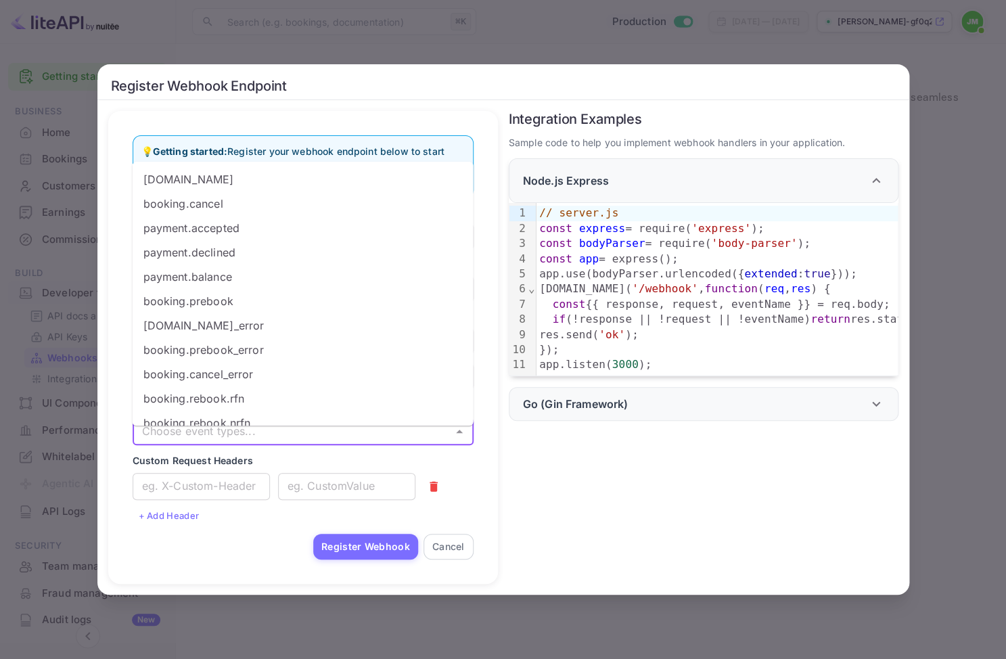
click at [409, 440] on input "Select Events" at bounding box center [292, 431] width 311 height 19
click at [937, 127] on div "Register Webhook Endpoint 💡 Getting started: Register your webhook endpoint bel…" at bounding box center [503, 329] width 1006 height 659
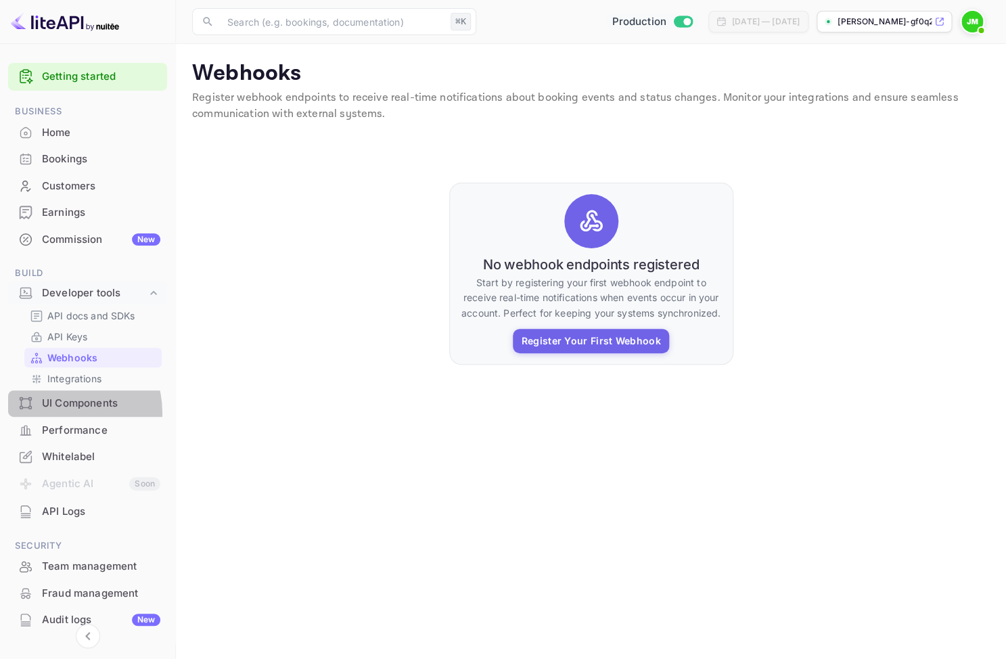
click at [60, 413] on div "UI Components" at bounding box center [87, 404] width 159 height 26
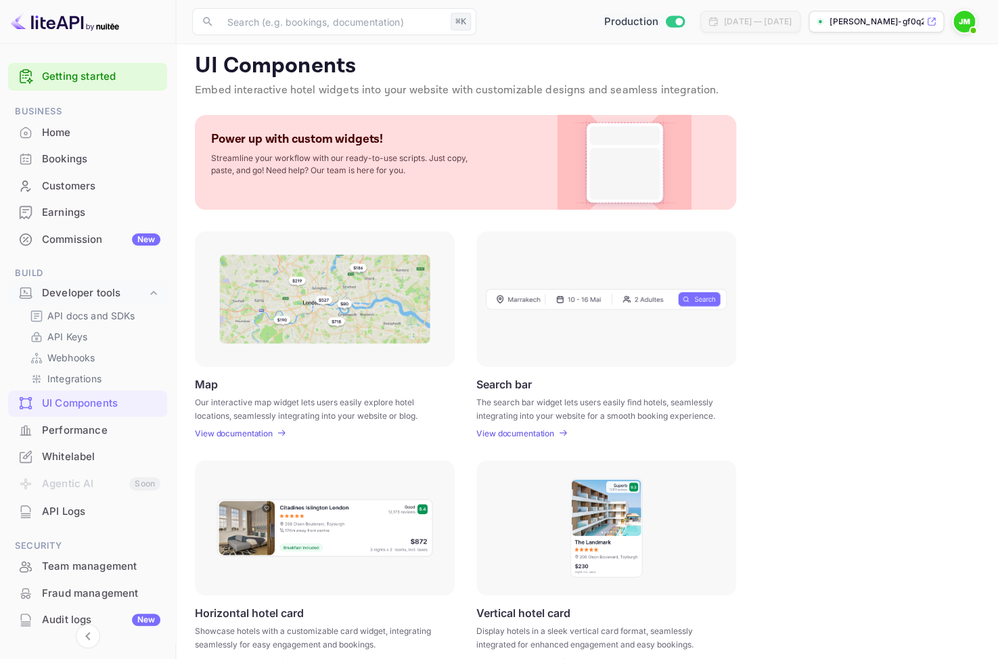
scroll to position [9, 0]
click at [375, 315] on img at bounding box center [324, 297] width 211 height 89
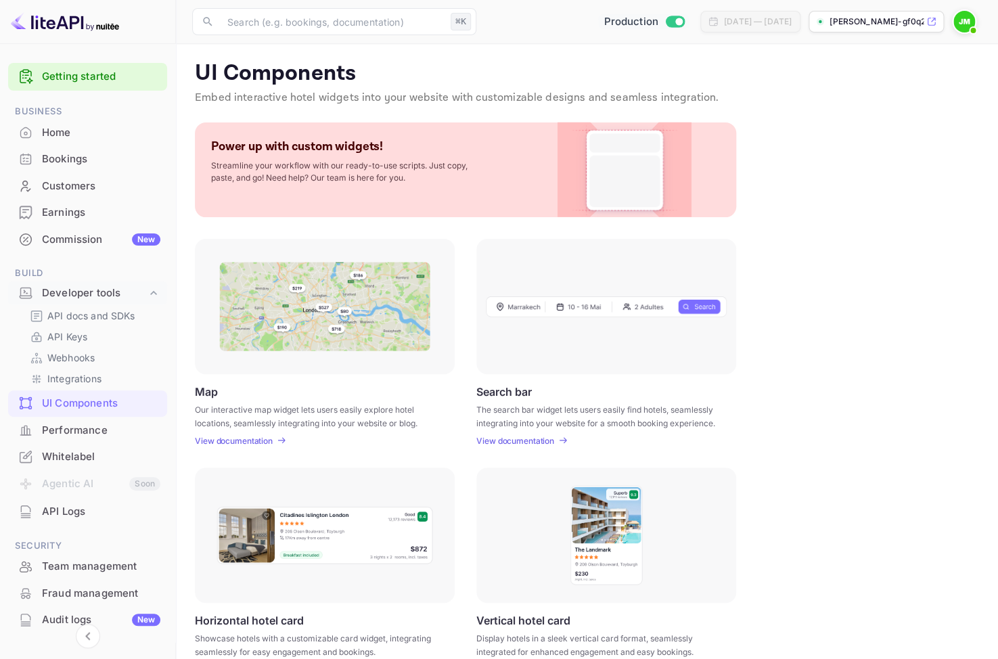
scroll to position [252, 0]
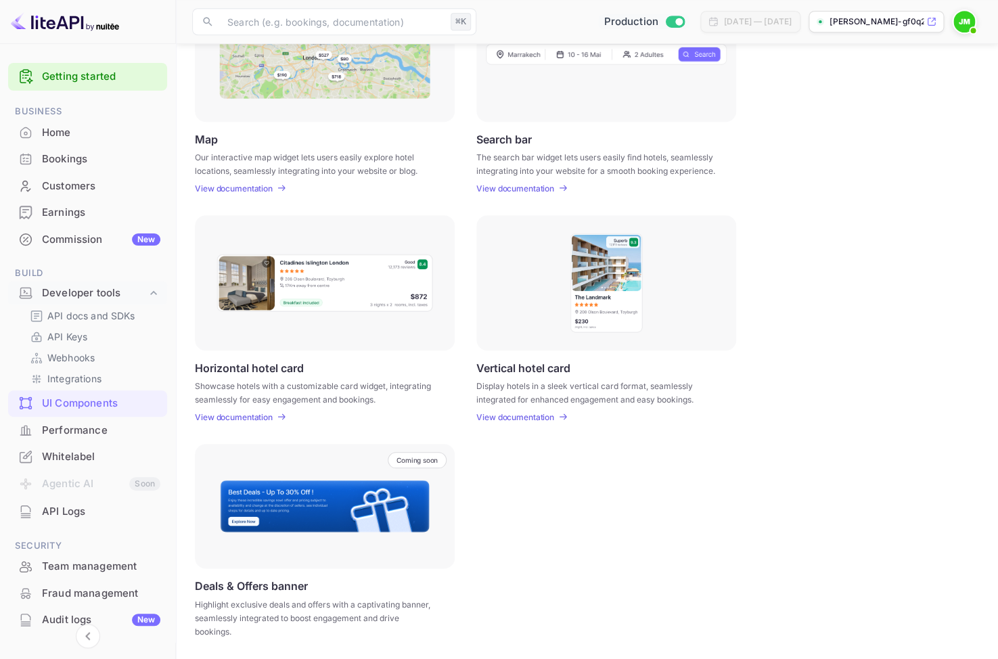
click at [361, 478] on div "Coming soon" at bounding box center [325, 506] width 260 height 125
click at [394, 351] on div "Horizontal hotel card Showcase hotels with a customizable card widget, integrat…" at bounding box center [325, 318] width 260 height 207
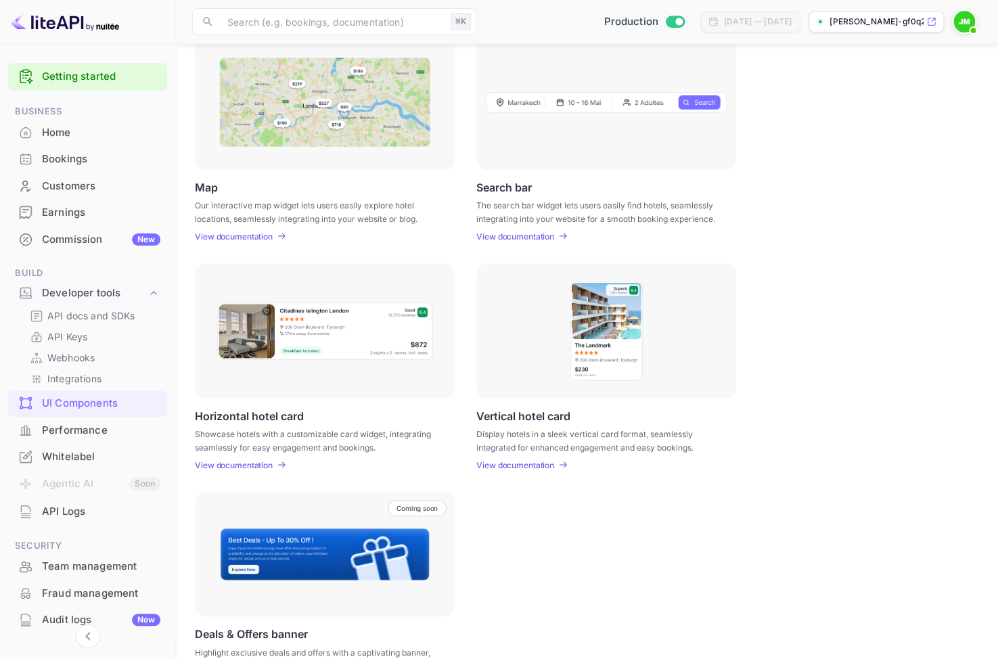
scroll to position [200, 0]
